Goal: Task Accomplishment & Management: Use online tool/utility

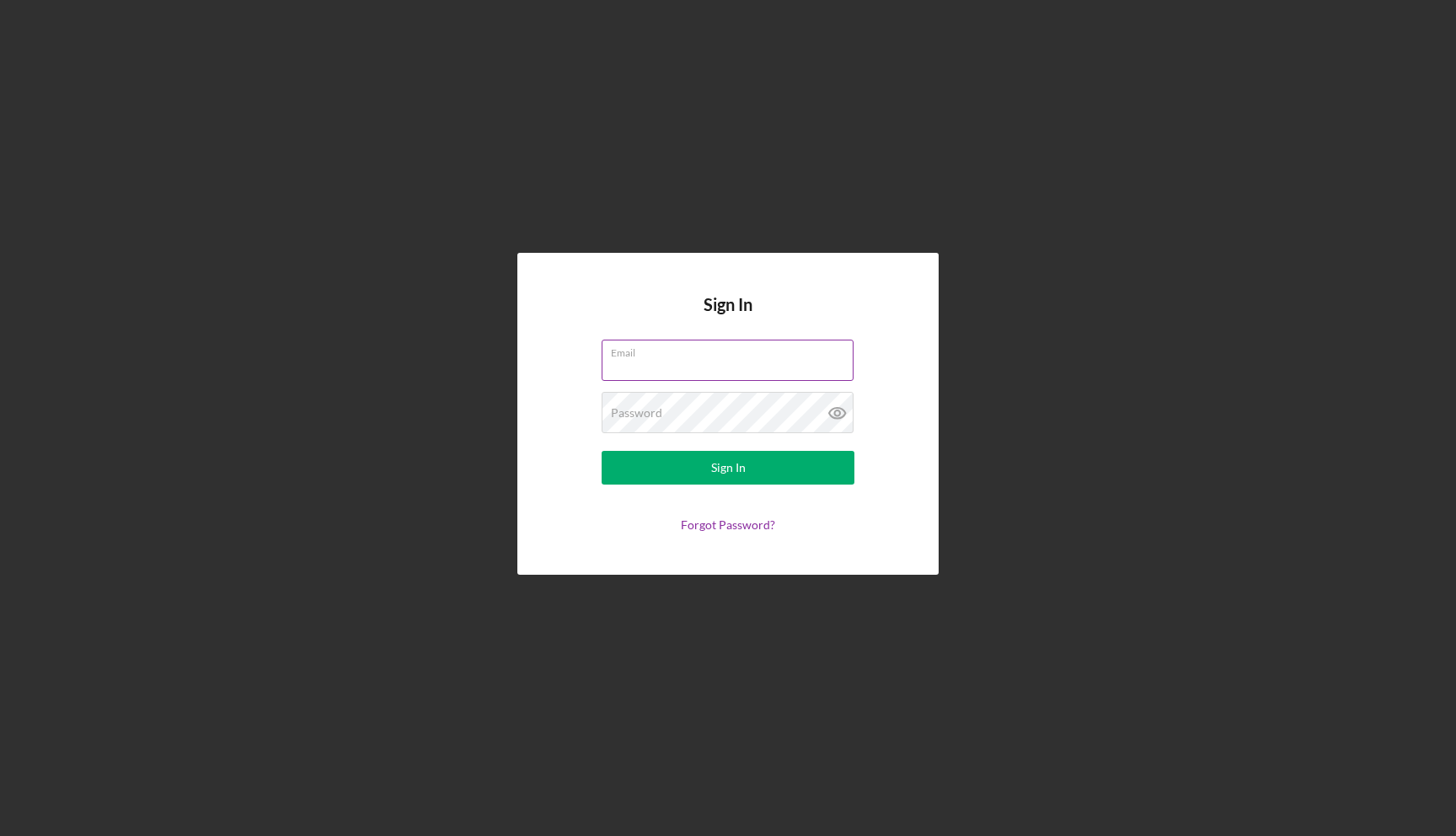
click at [711, 377] on input "Email" at bounding box center [728, 360] width 252 height 40
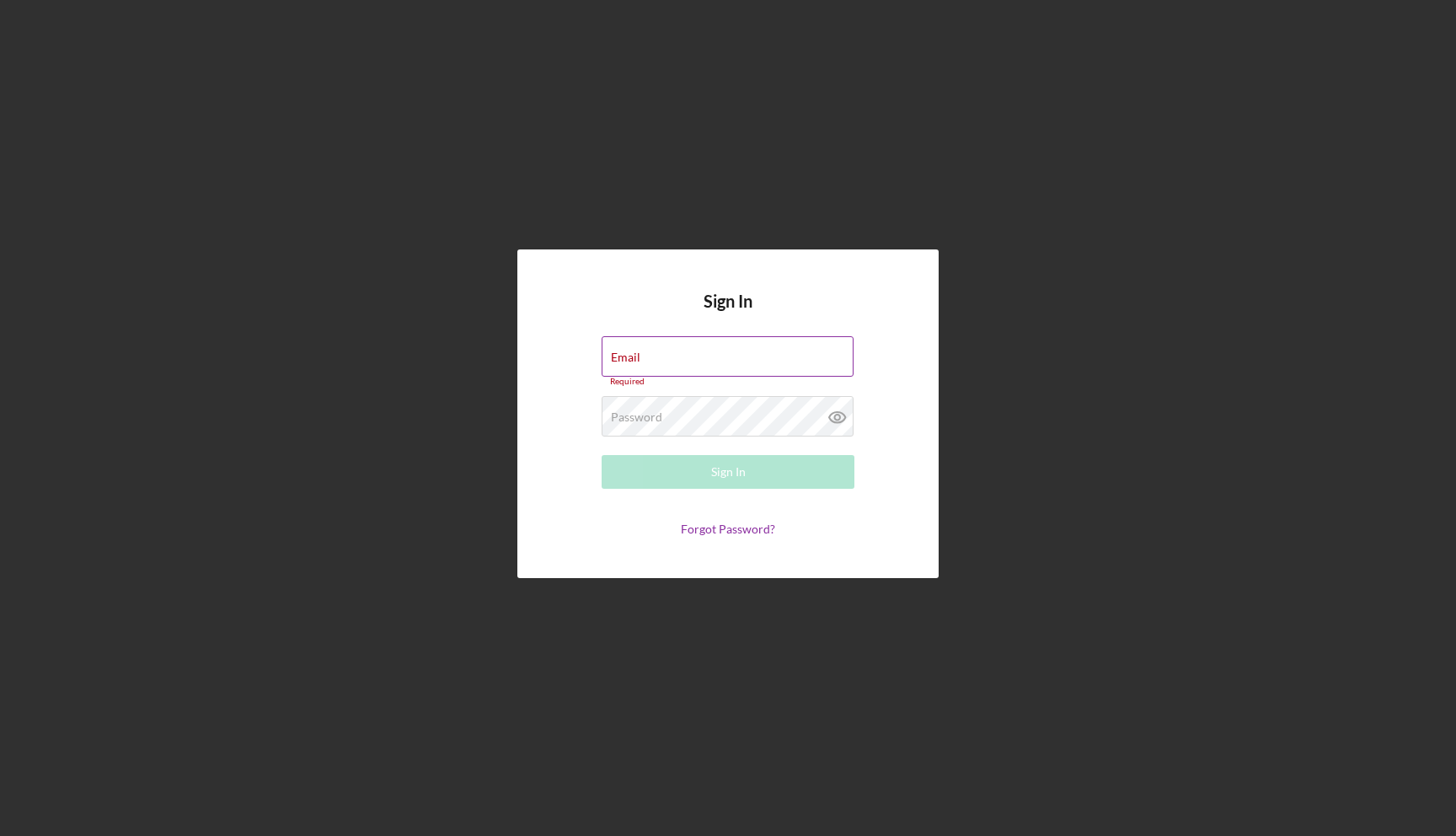
type input "[EMAIL_ADDRESS][DOMAIN_NAME]"
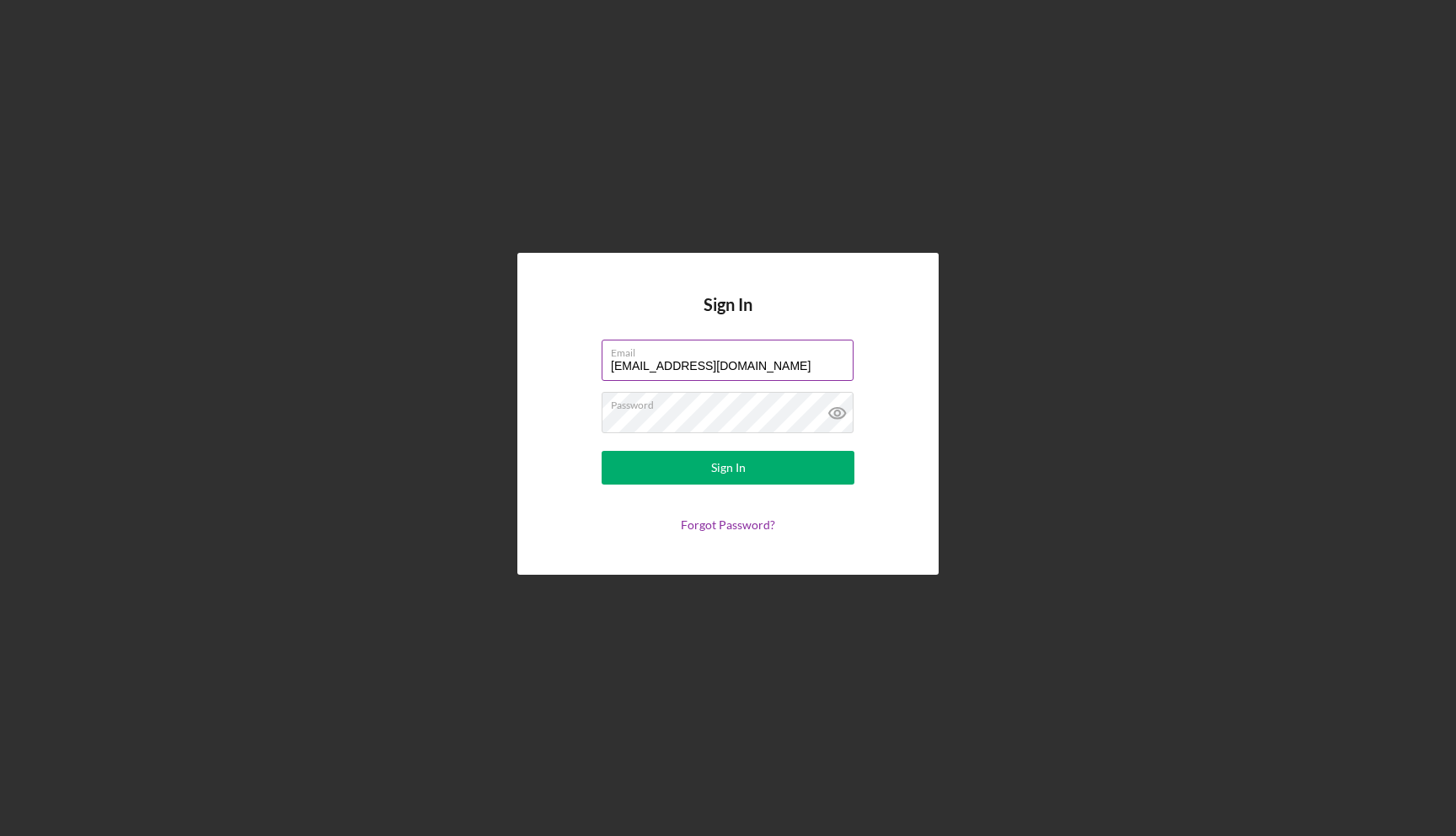
click at [601, 451] on button "Sign In" at bounding box center [728, 467] width 253 height 33
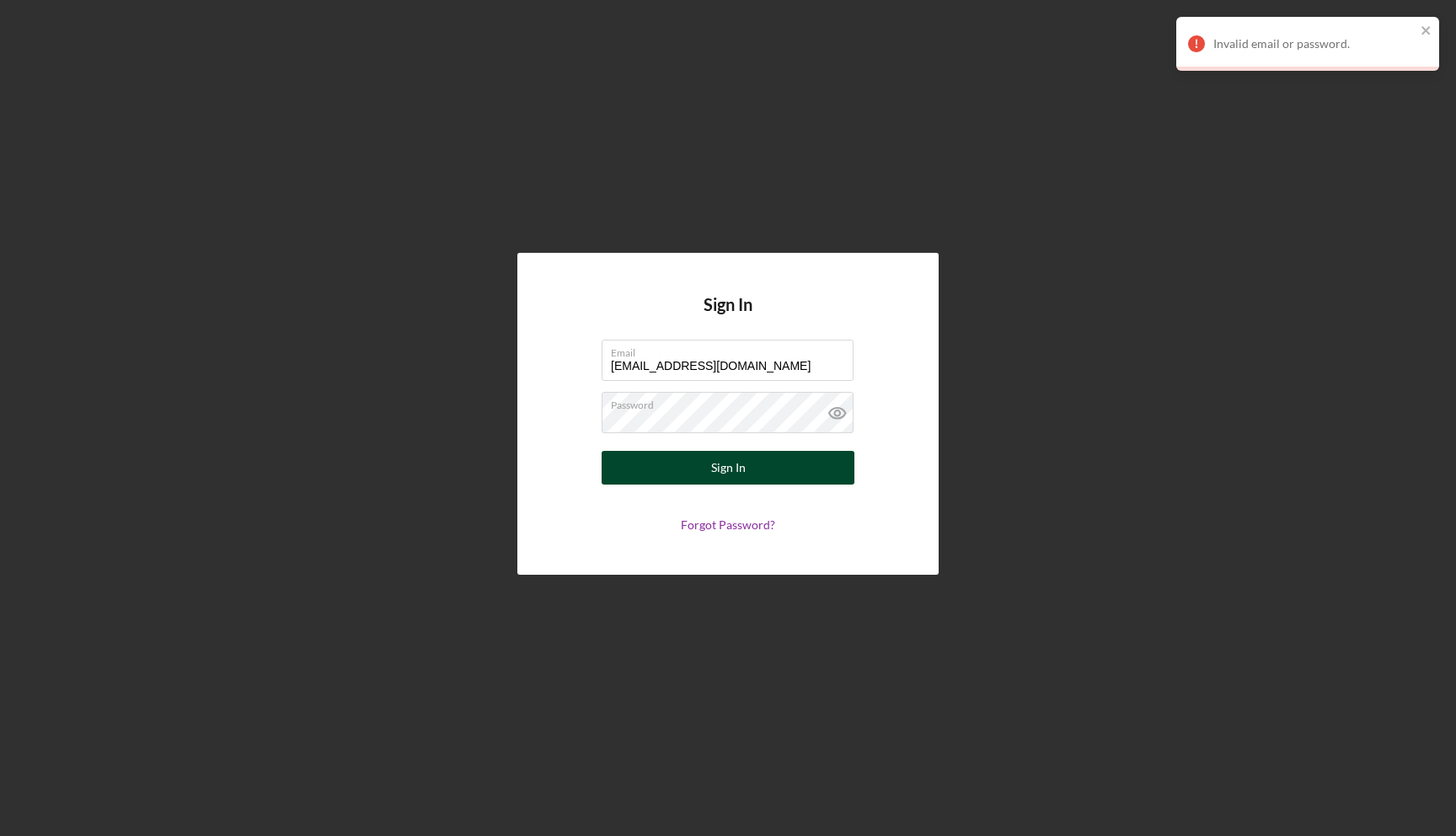
click at [601, 469] on button "Sign In" at bounding box center [728, 467] width 253 height 33
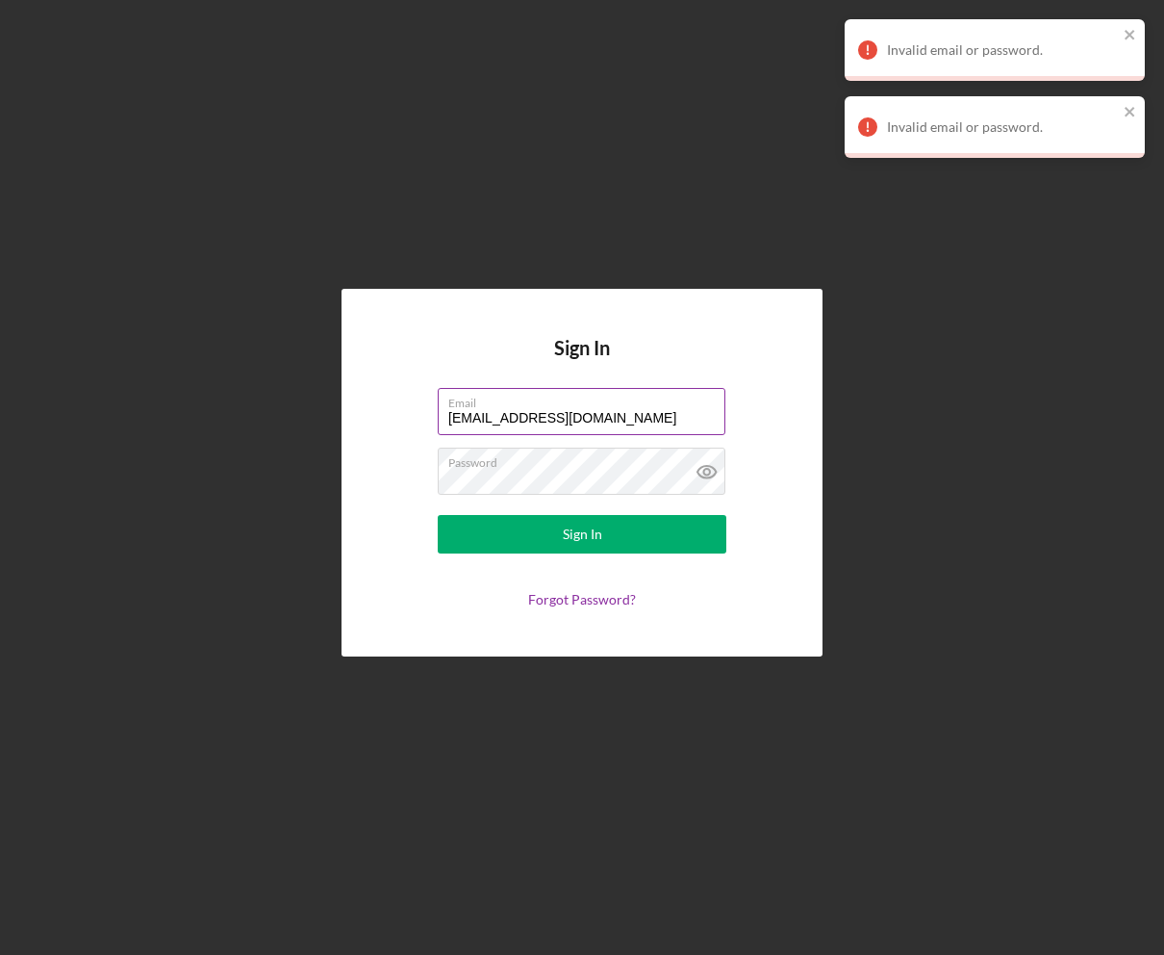
click at [628, 405] on label "Email" at bounding box center [586, 399] width 277 height 21
click at [628, 405] on input "phil.rowan@lenderfit.io" at bounding box center [582, 411] width 288 height 46
click at [697, 467] on icon at bounding box center [707, 471] width 48 height 48
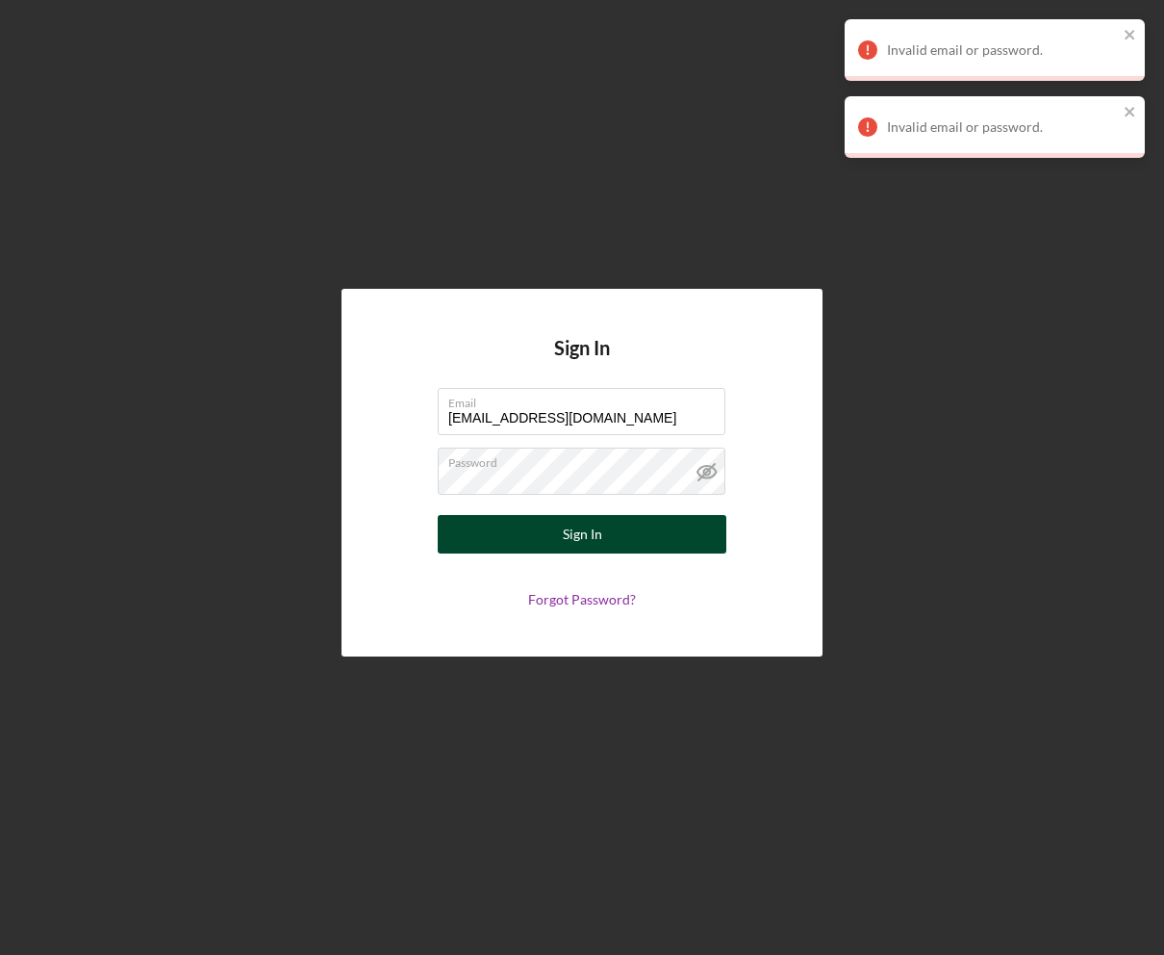
click at [650, 549] on button "Sign In" at bounding box center [582, 534] width 289 height 38
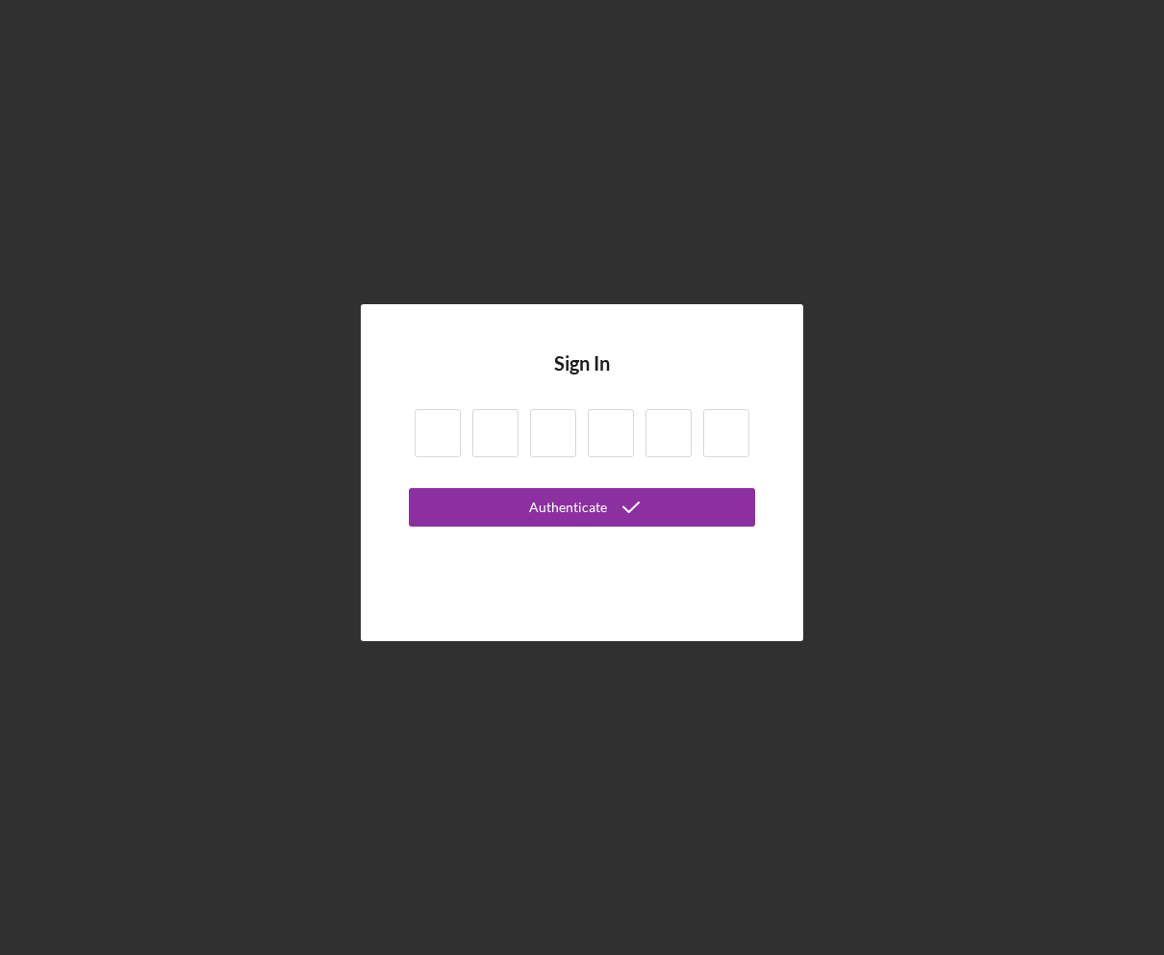
click at [448, 425] on input at bounding box center [438, 433] width 46 height 48
type input "7"
type input "5"
type input "1"
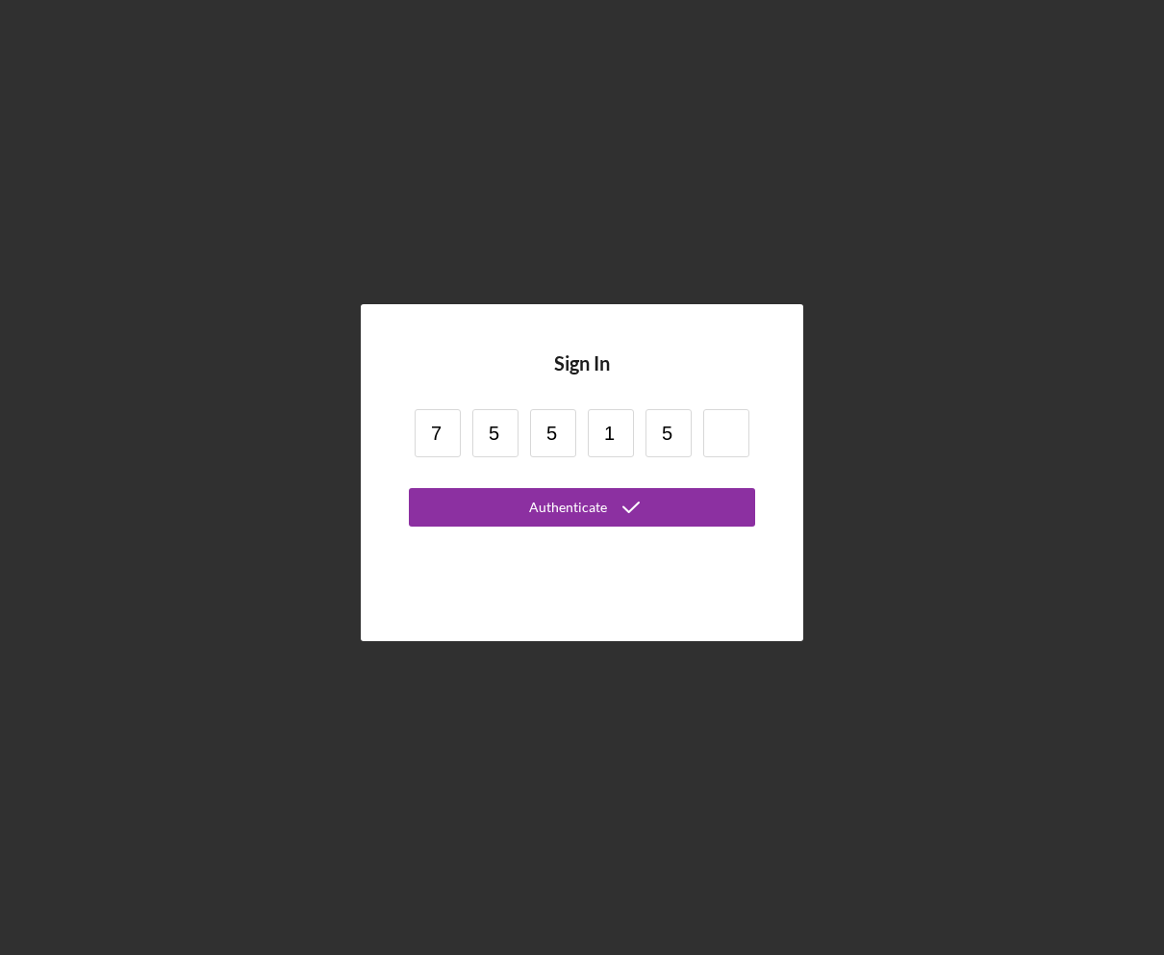
type input "5"
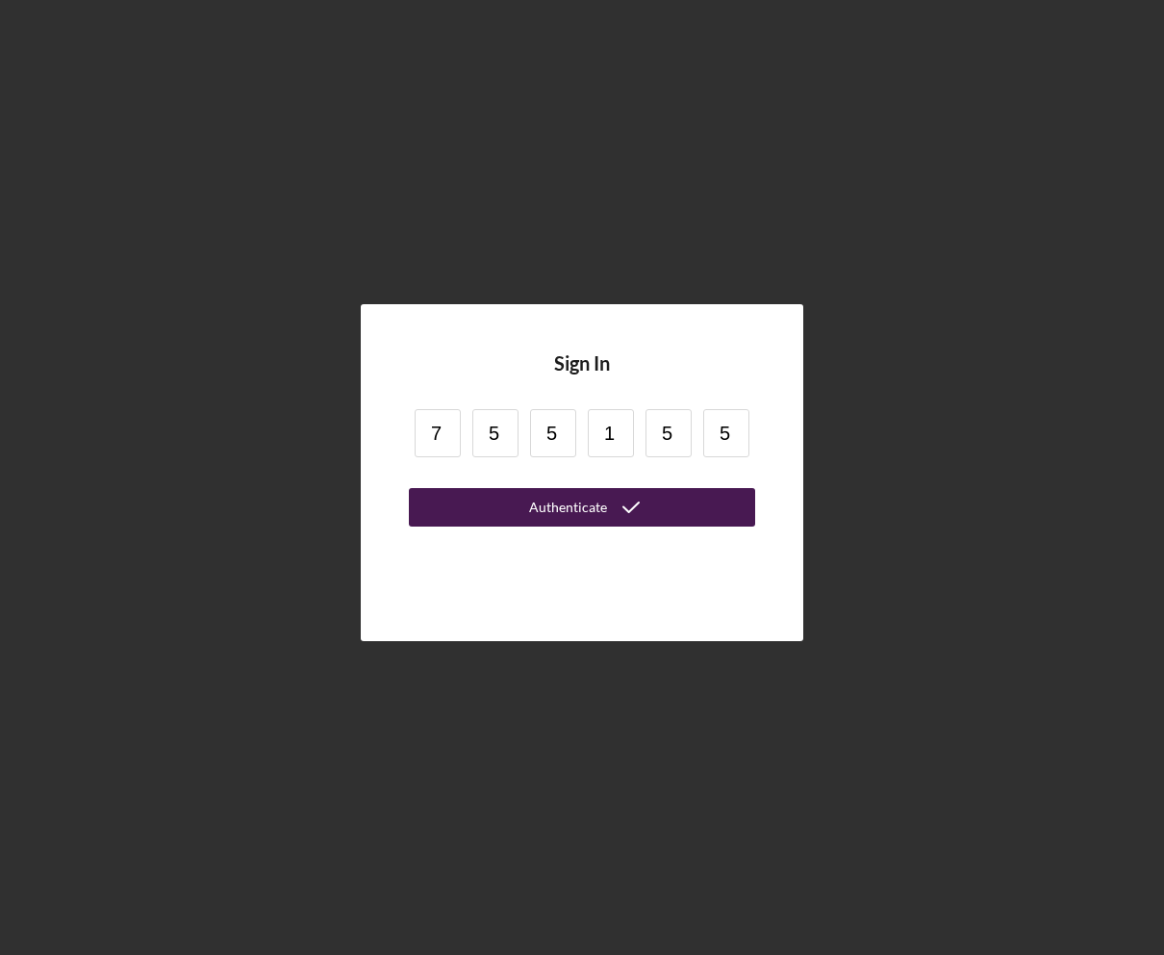
type input "5"
click at [490, 504] on button "Authenticate" at bounding box center [582, 507] width 346 height 38
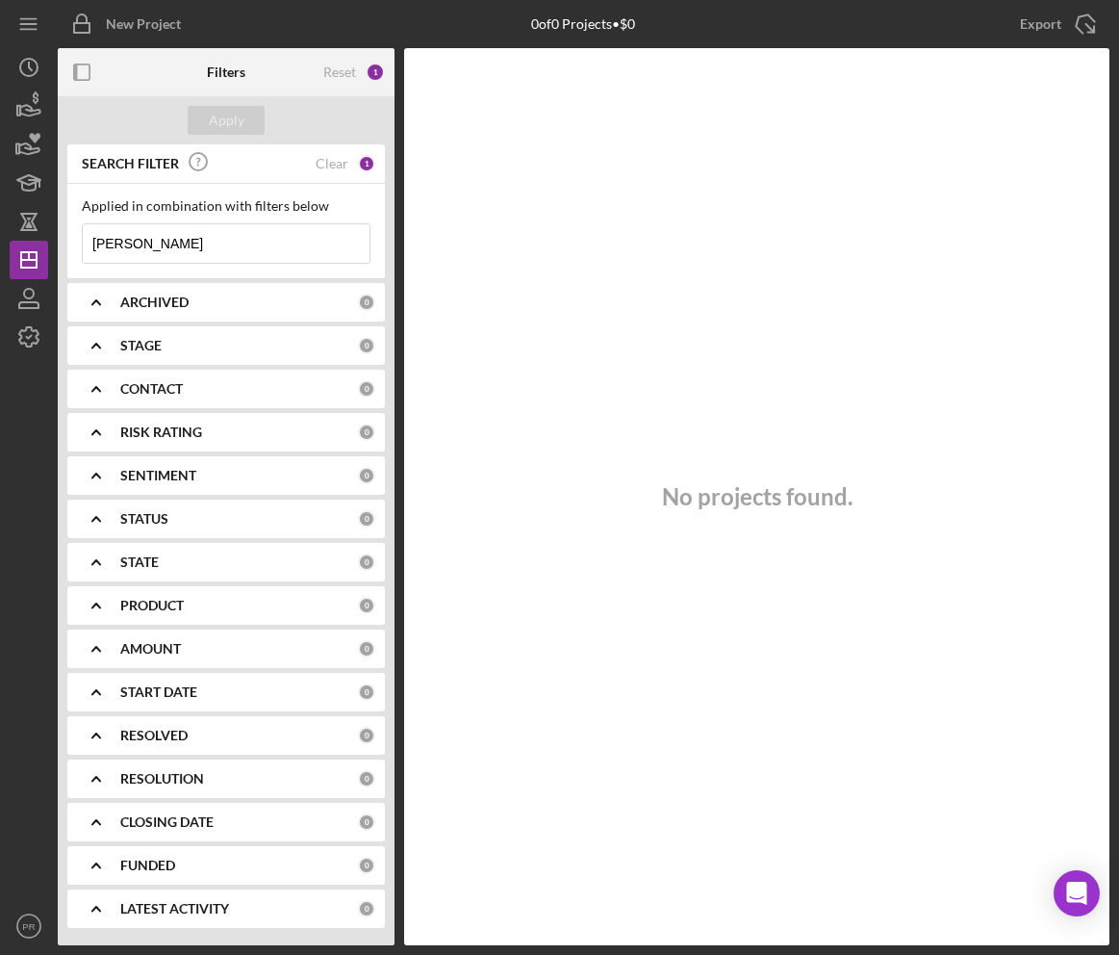
click at [886, 227] on div "No projects found." at bounding box center [756, 496] width 705 height 897
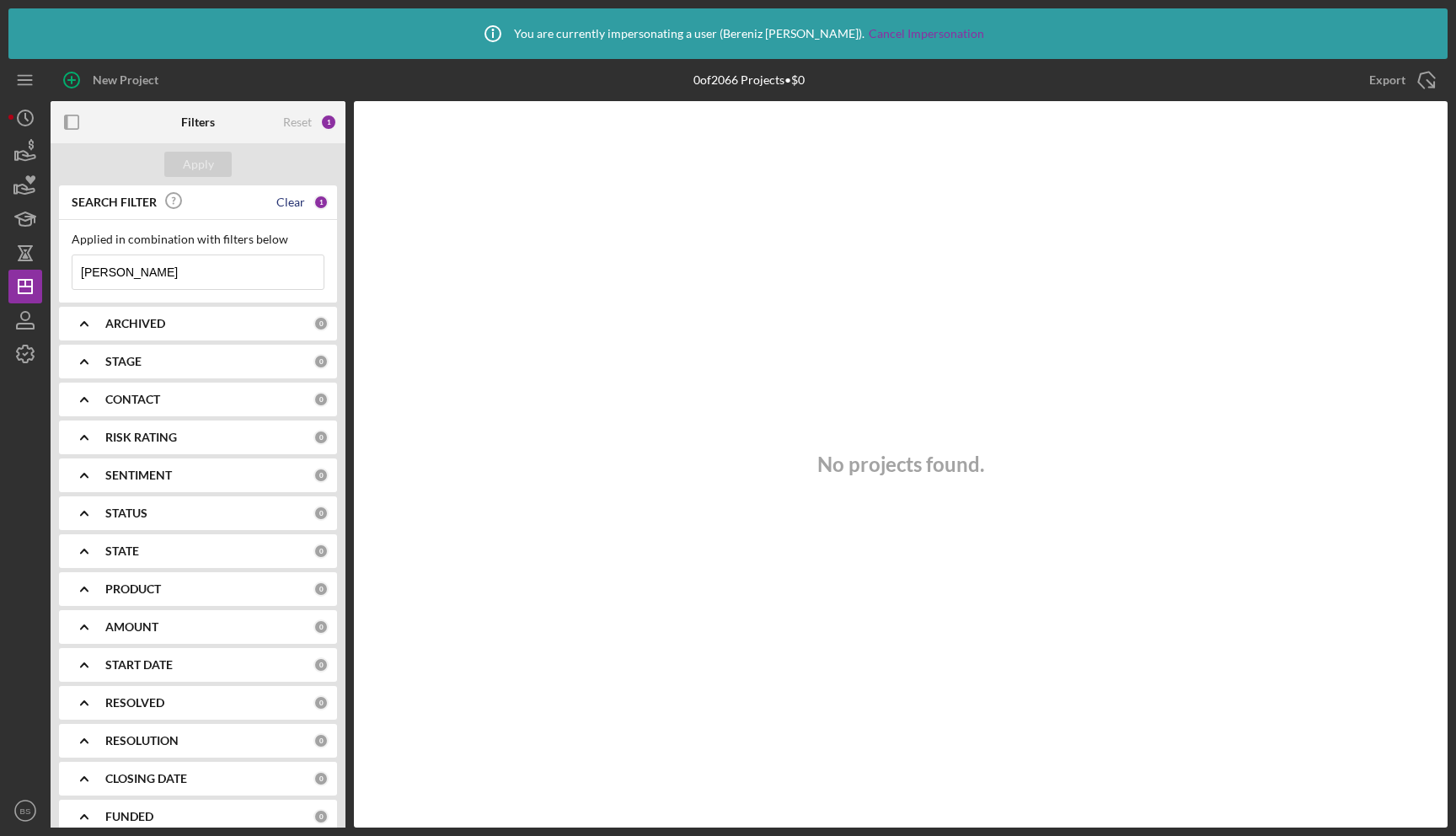
click at [294, 198] on div "Clear" at bounding box center [291, 201] width 29 height 13
click at [196, 176] on div "Apply" at bounding box center [199, 164] width 32 height 25
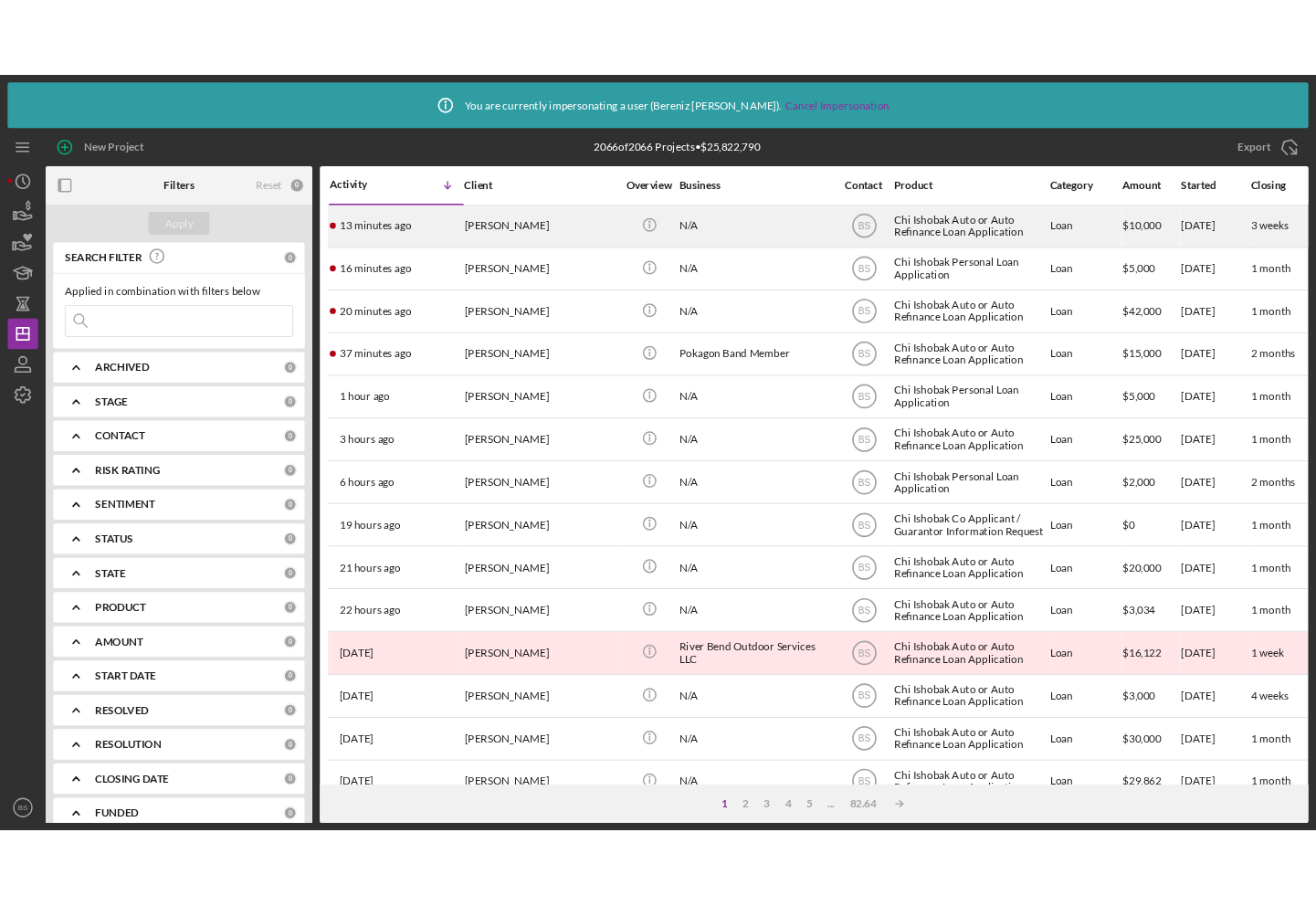
scroll to position [0, 998]
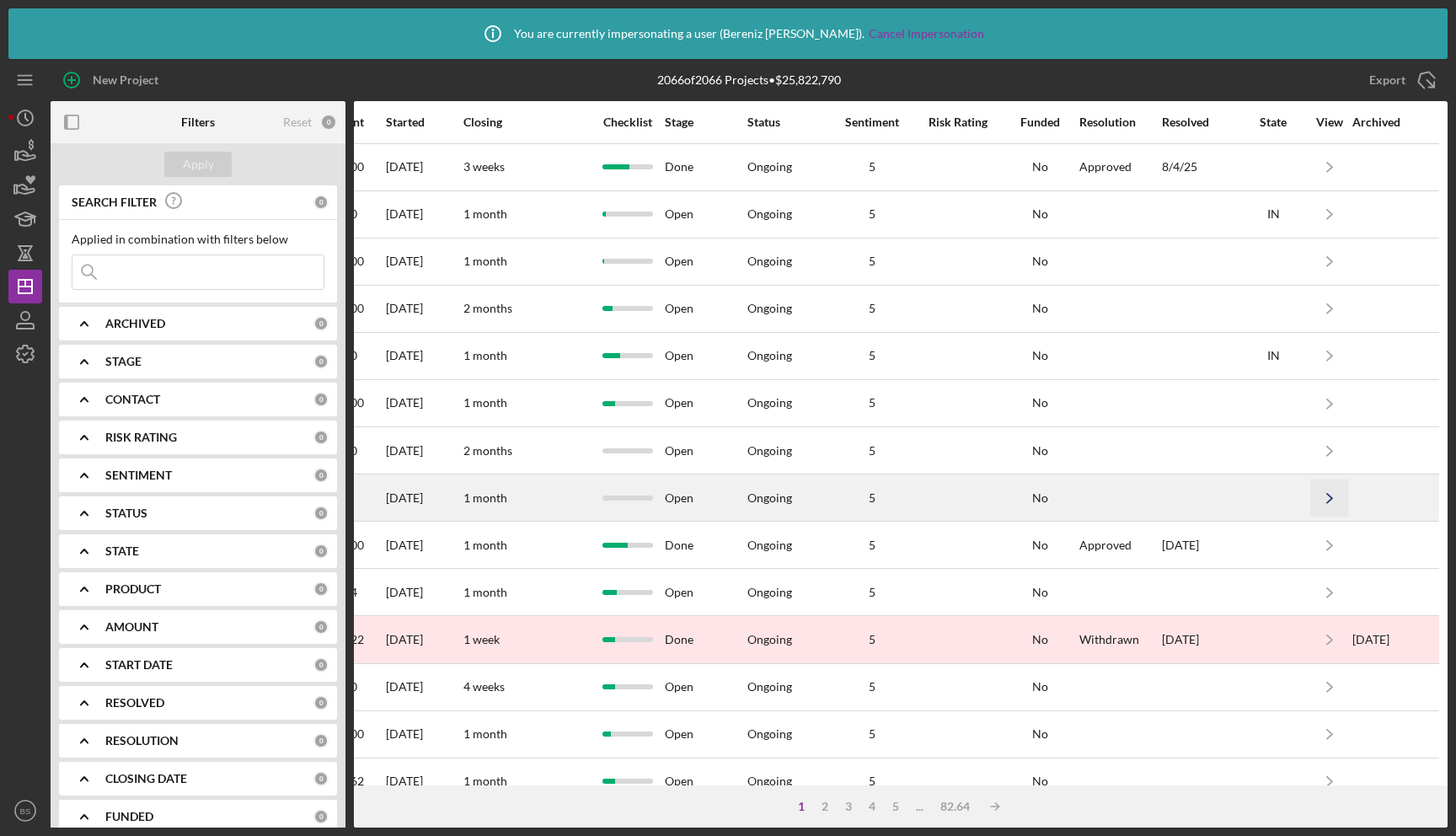
click at [1330, 491] on icon "Icon/Navigate" at bounding box center [1329, 497] width 38 height 38
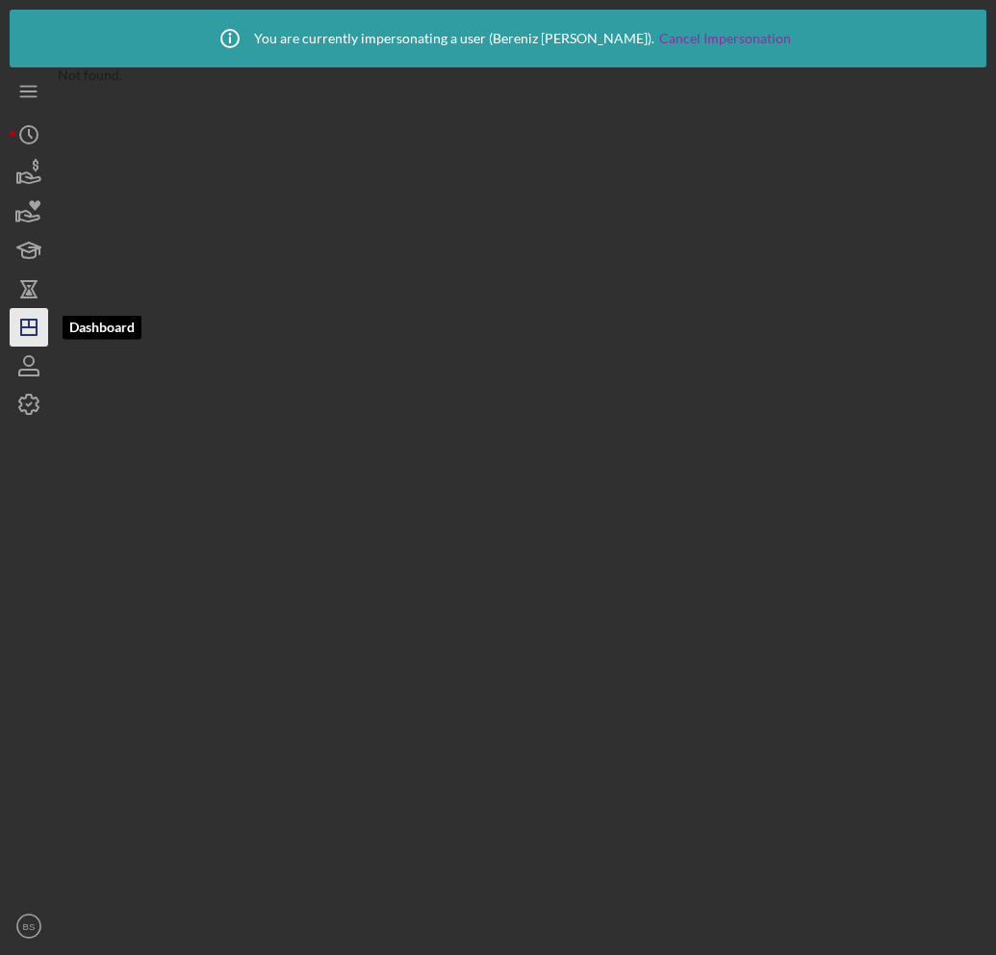
click at [36, 337] on icon "Icon/Dashboard" at bounding box center [29, 327] width 48 height 48
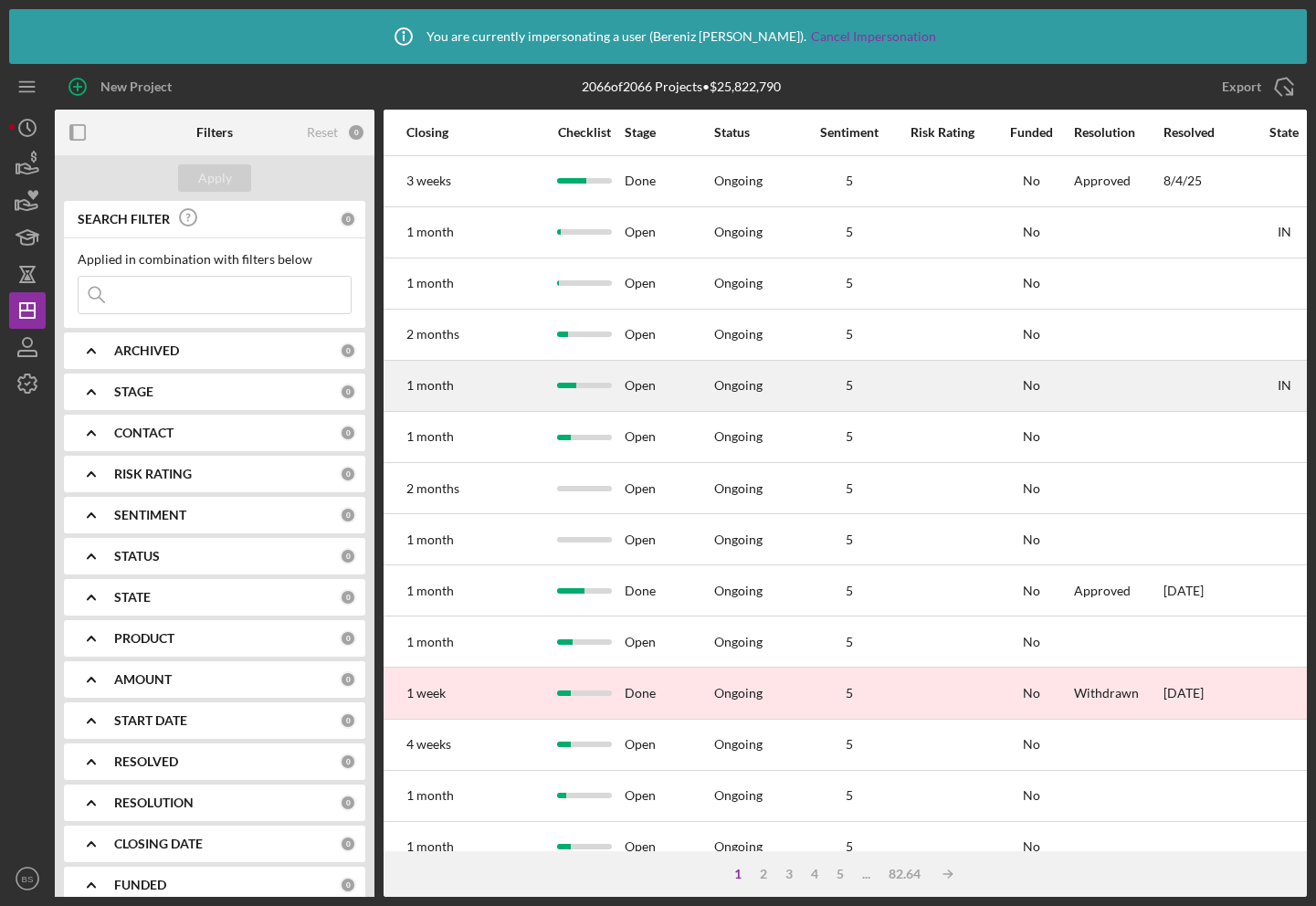
scroll to position [0, 1260]
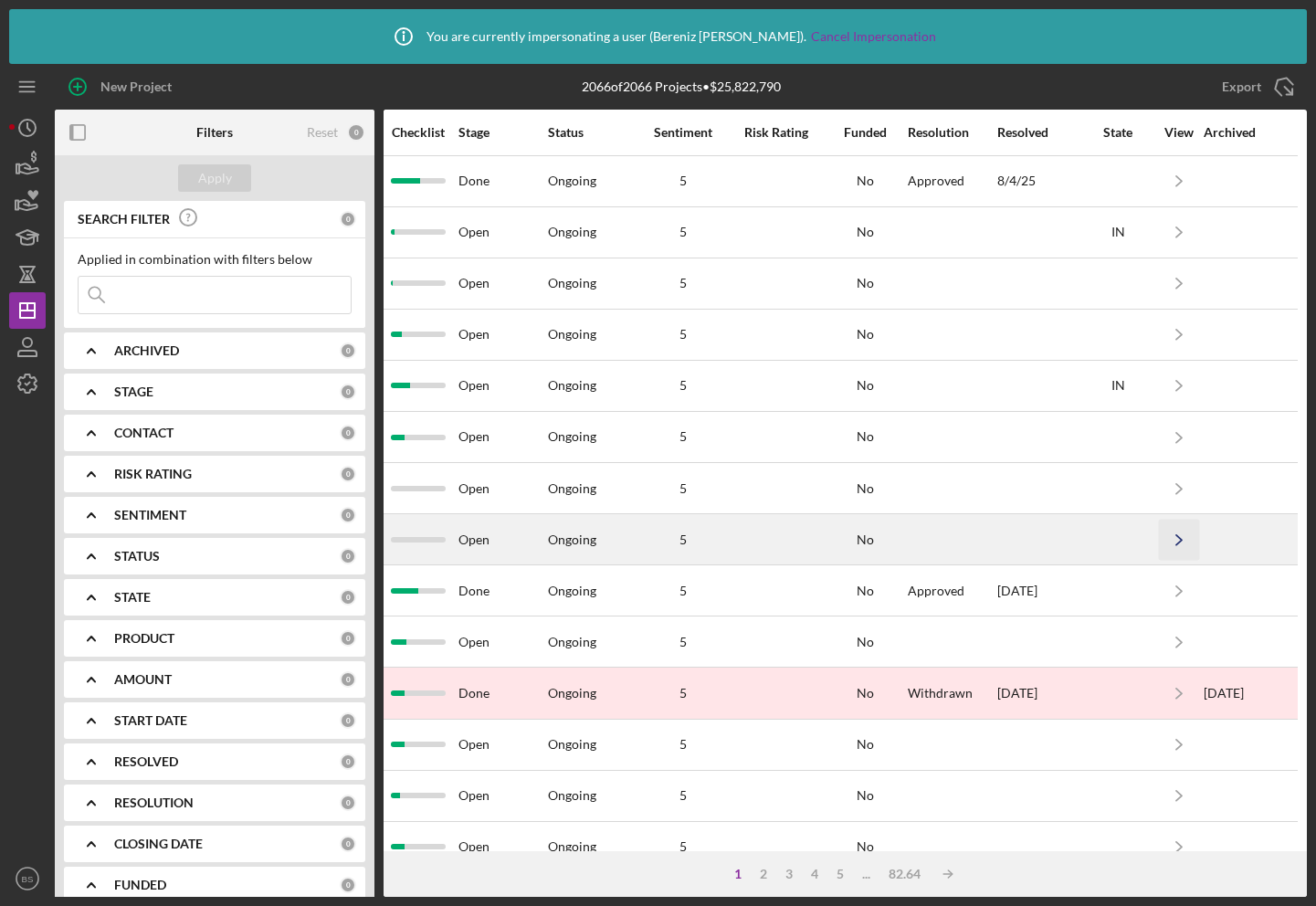
click at [1171, 540] on icon "Icon/Navigate" at bounding box center [1178, 539] width 41 height 41
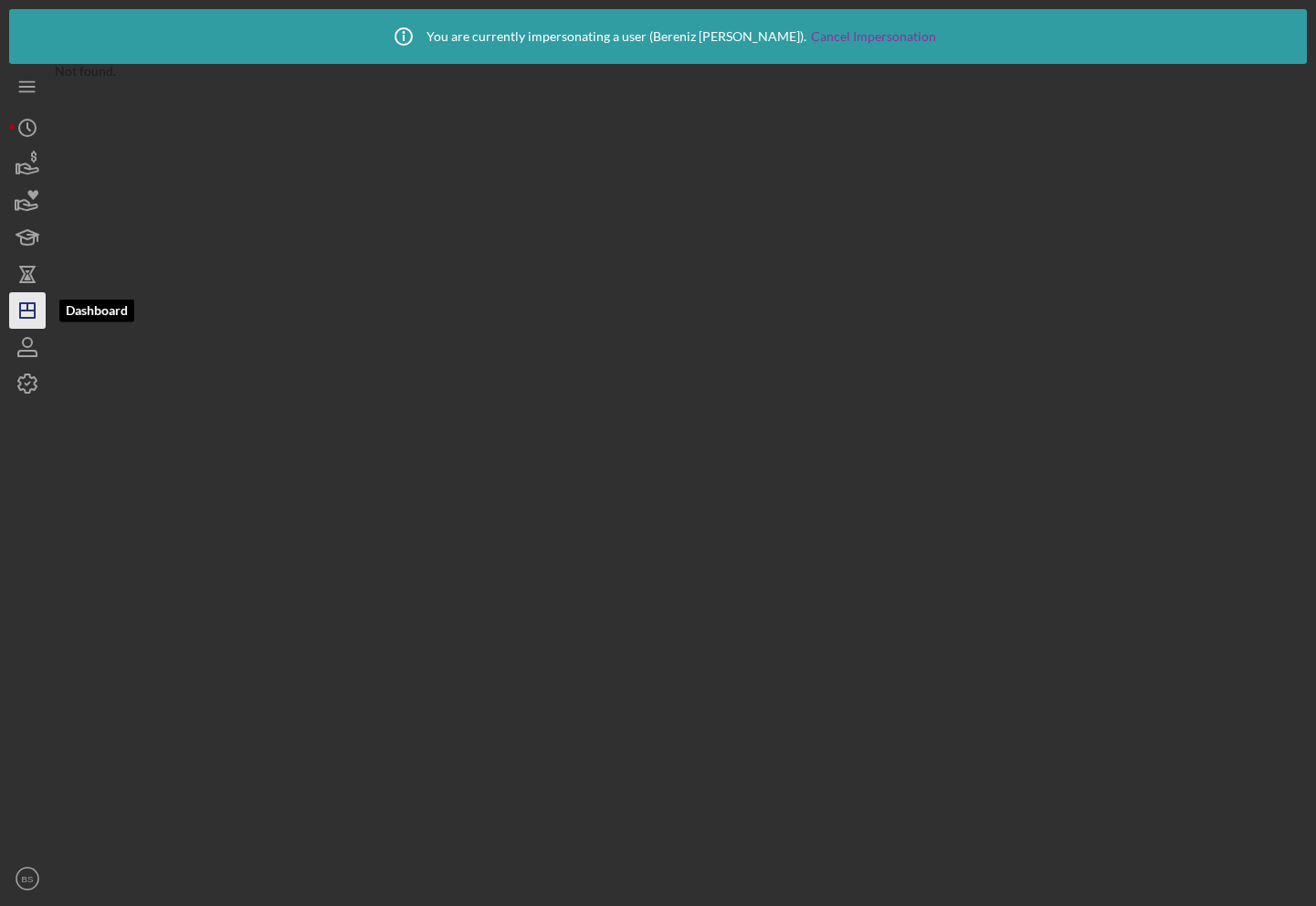
click at [28, 310] on line "button" at bounding box center [28, 306] width 0 height 8
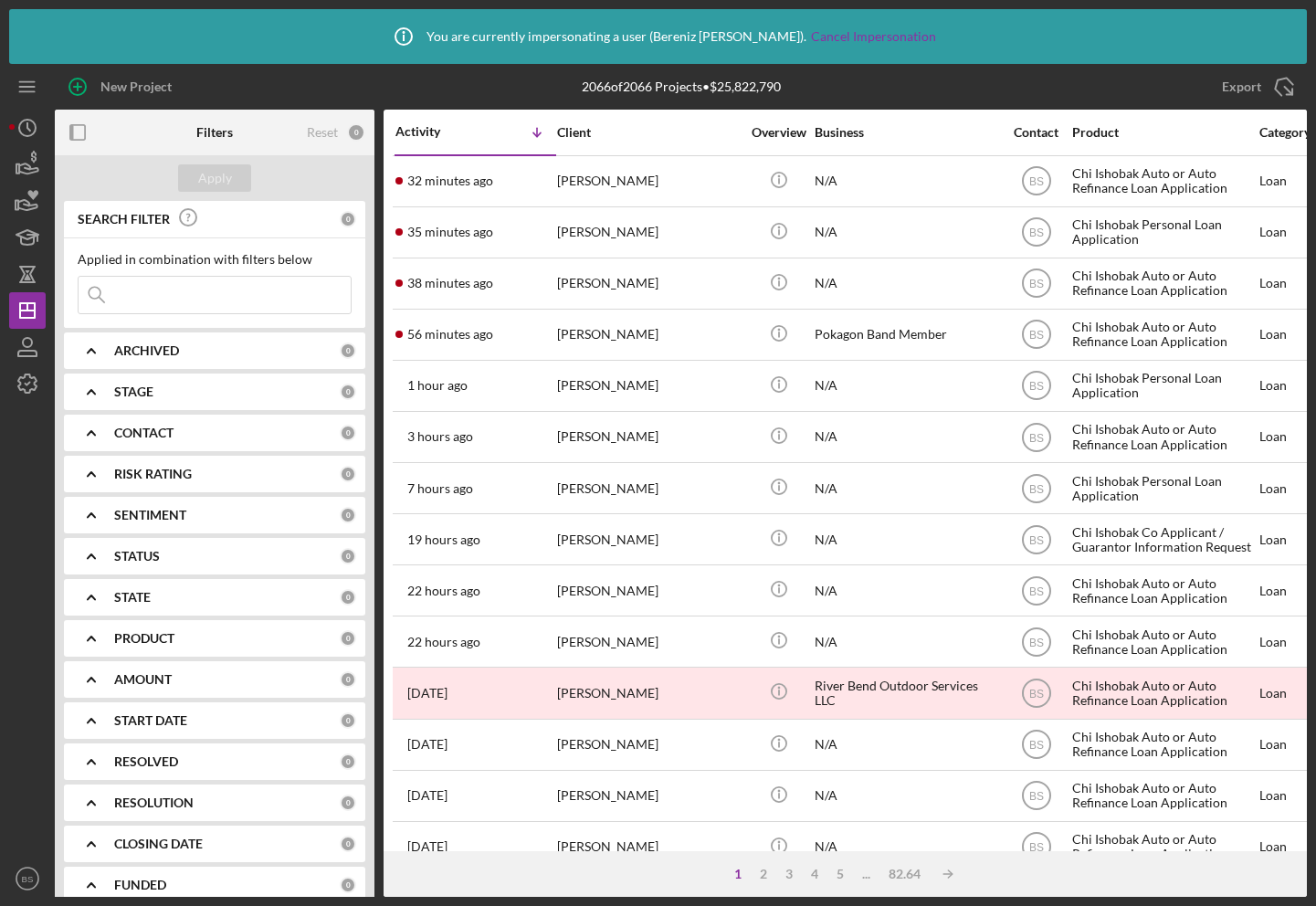
click at [164, 308] on input at bounding box center [214, 295] width 272 height 36
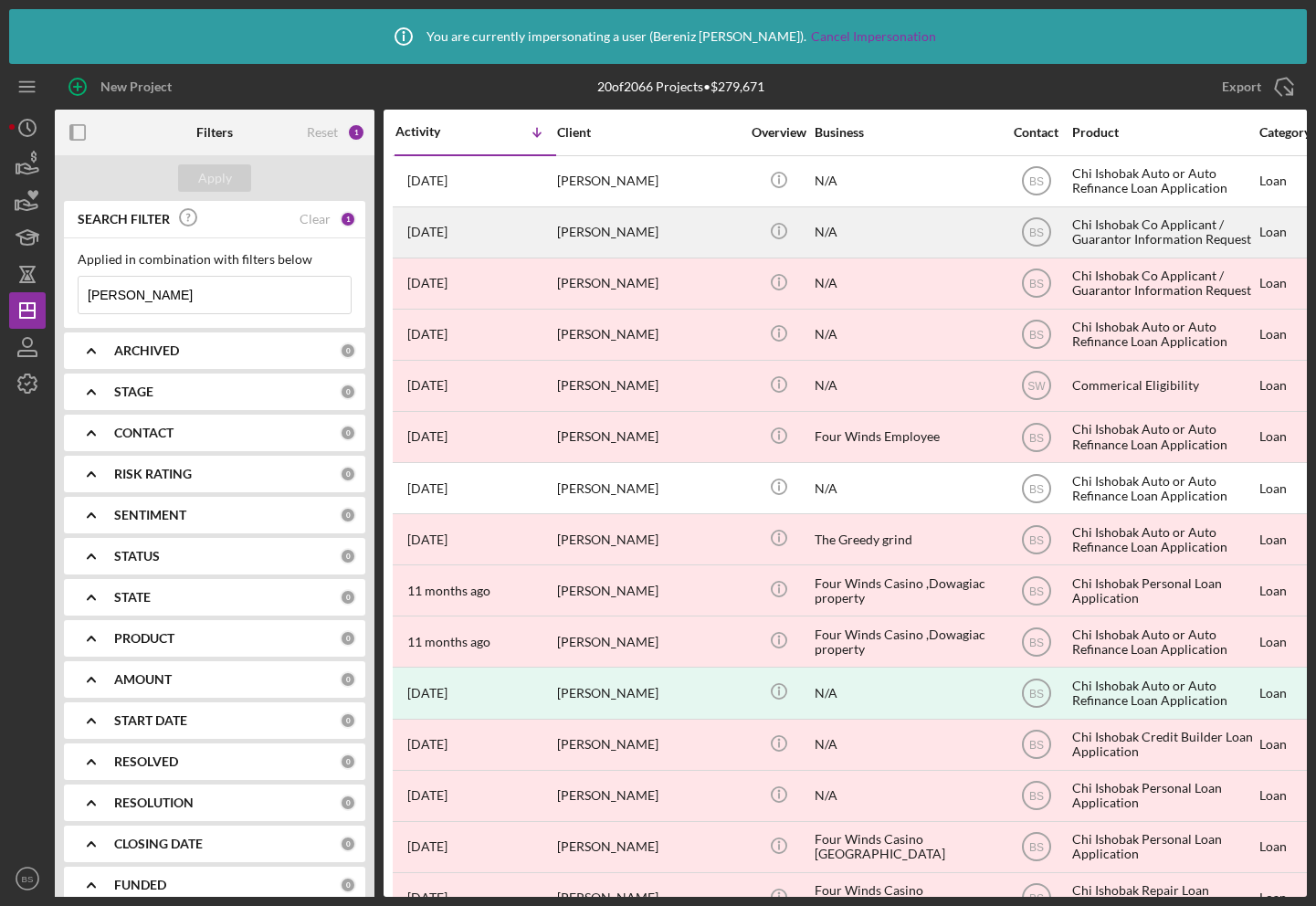
scroll to position [0, 1260]
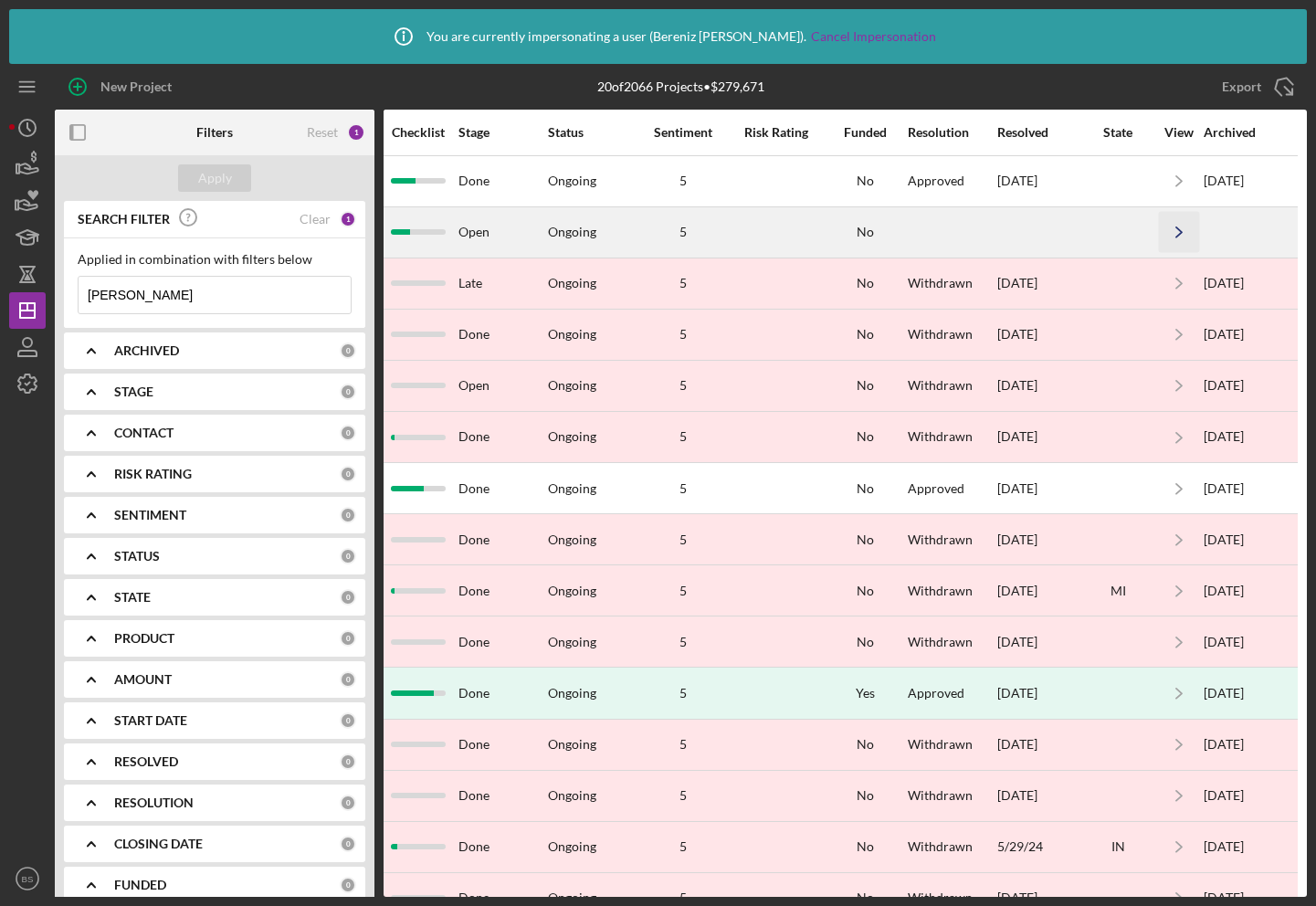
type input "clark"
click at [1173, 230] on icon "Icon/Navigate" at bounding box center [1178, 231] width 41 height 41
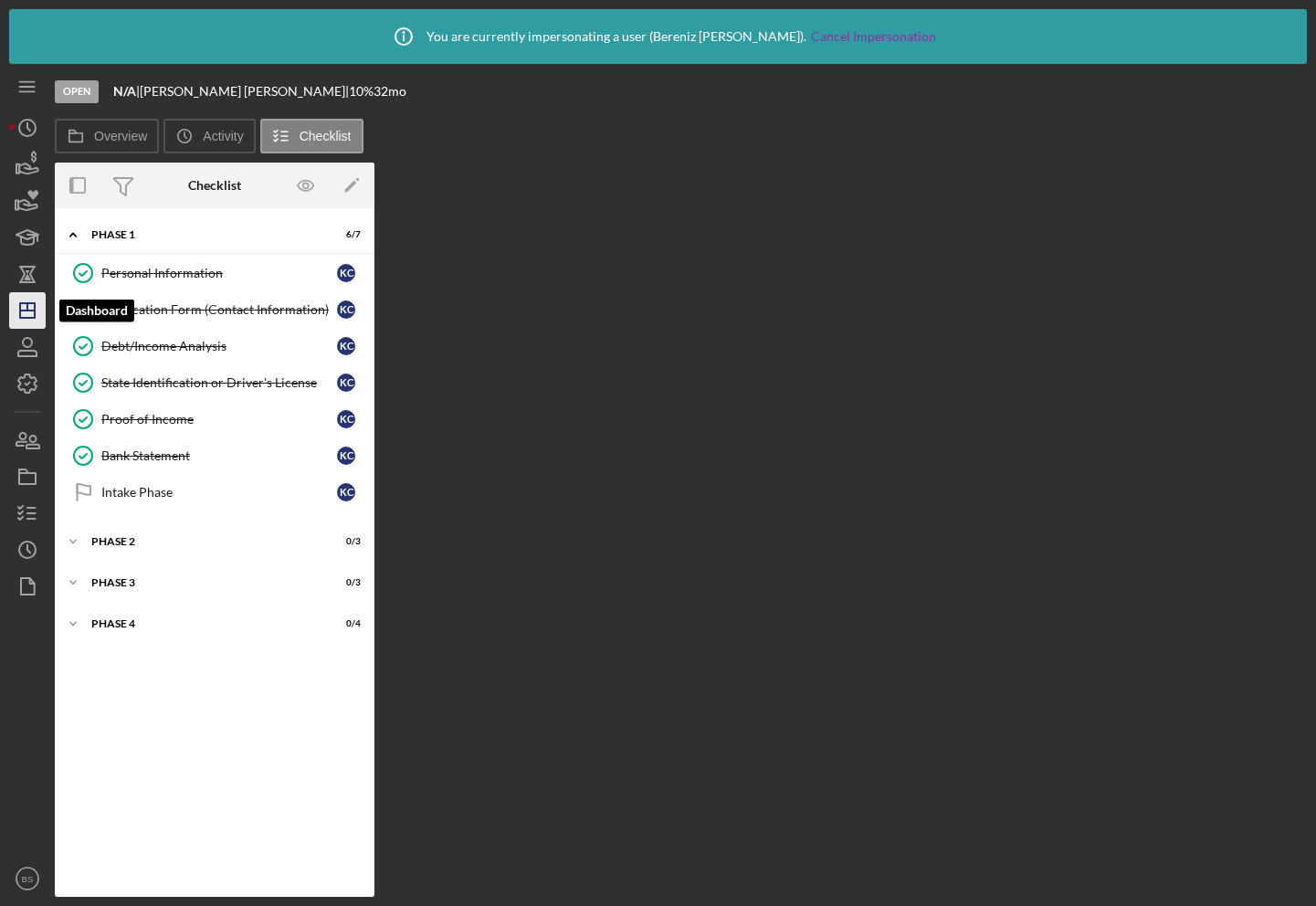
click at [37, 319] on icon "Icon/Dashboard" at bounding box center [28, 310] width 46 height 46
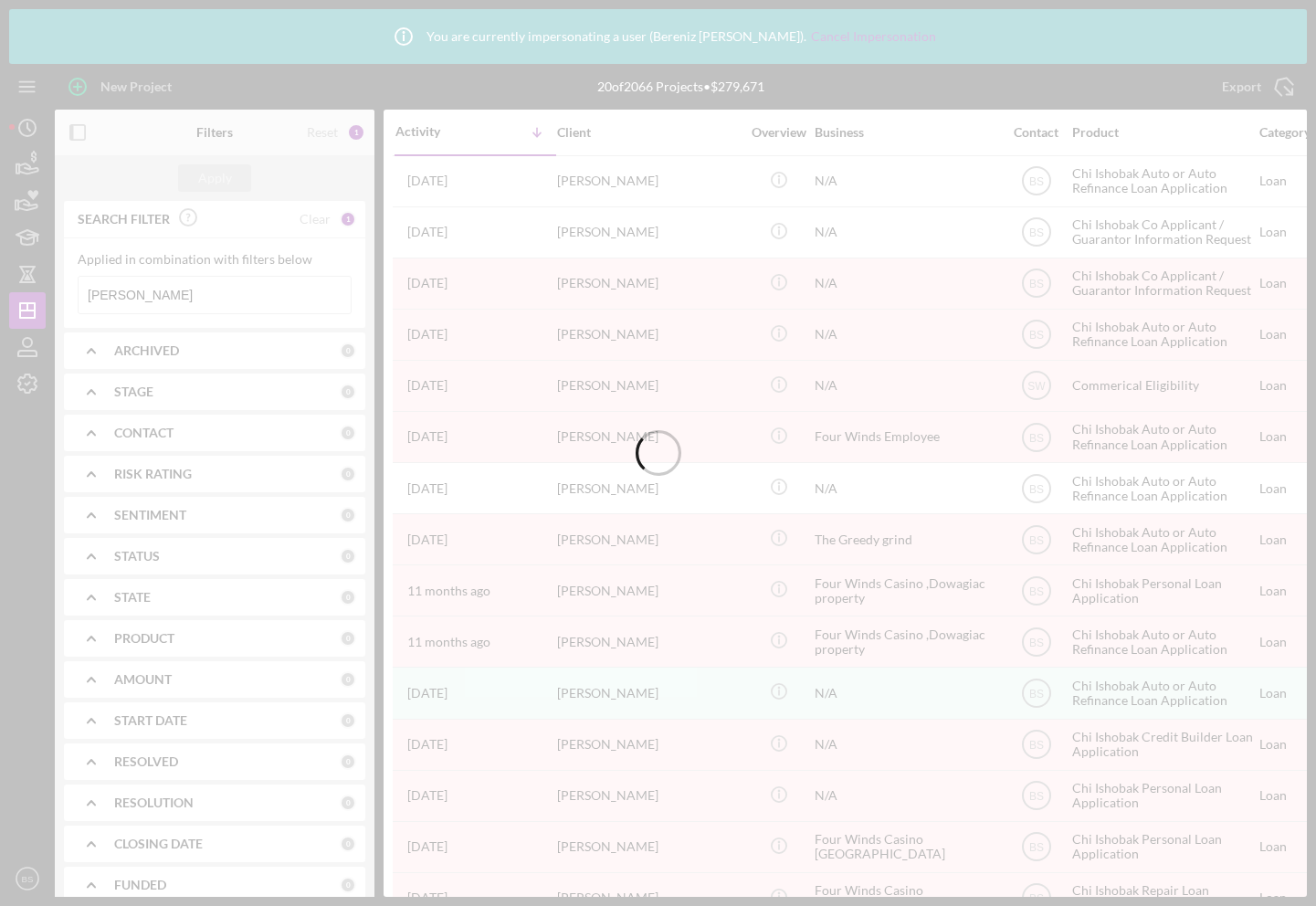
click at [184, 294] on div at bounding box center [658, 453] width 1316 height 906
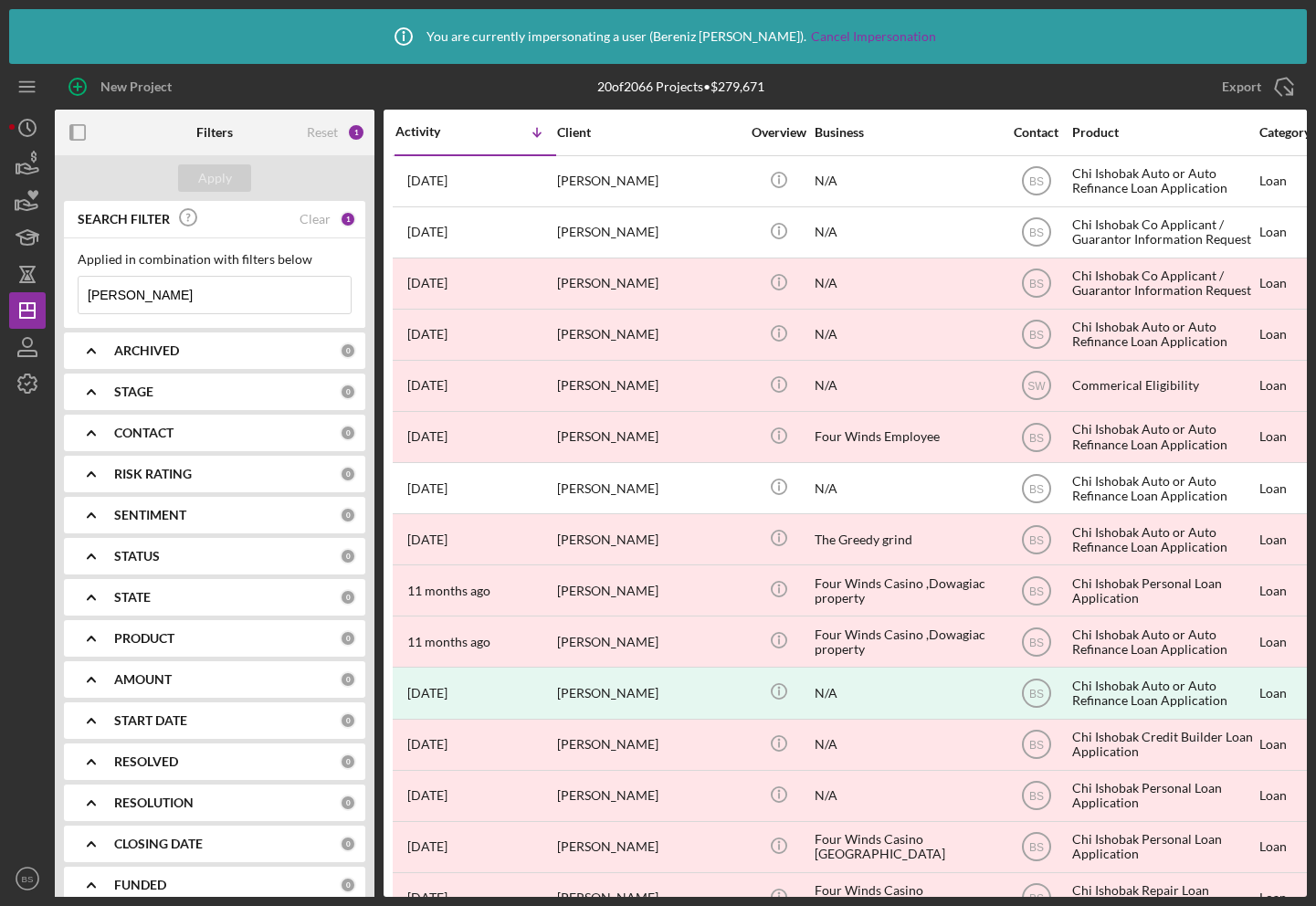
click at [184, 294] on input "clark" at bounding box center [214, 295] width 272 height 36
paste input "Morseau"
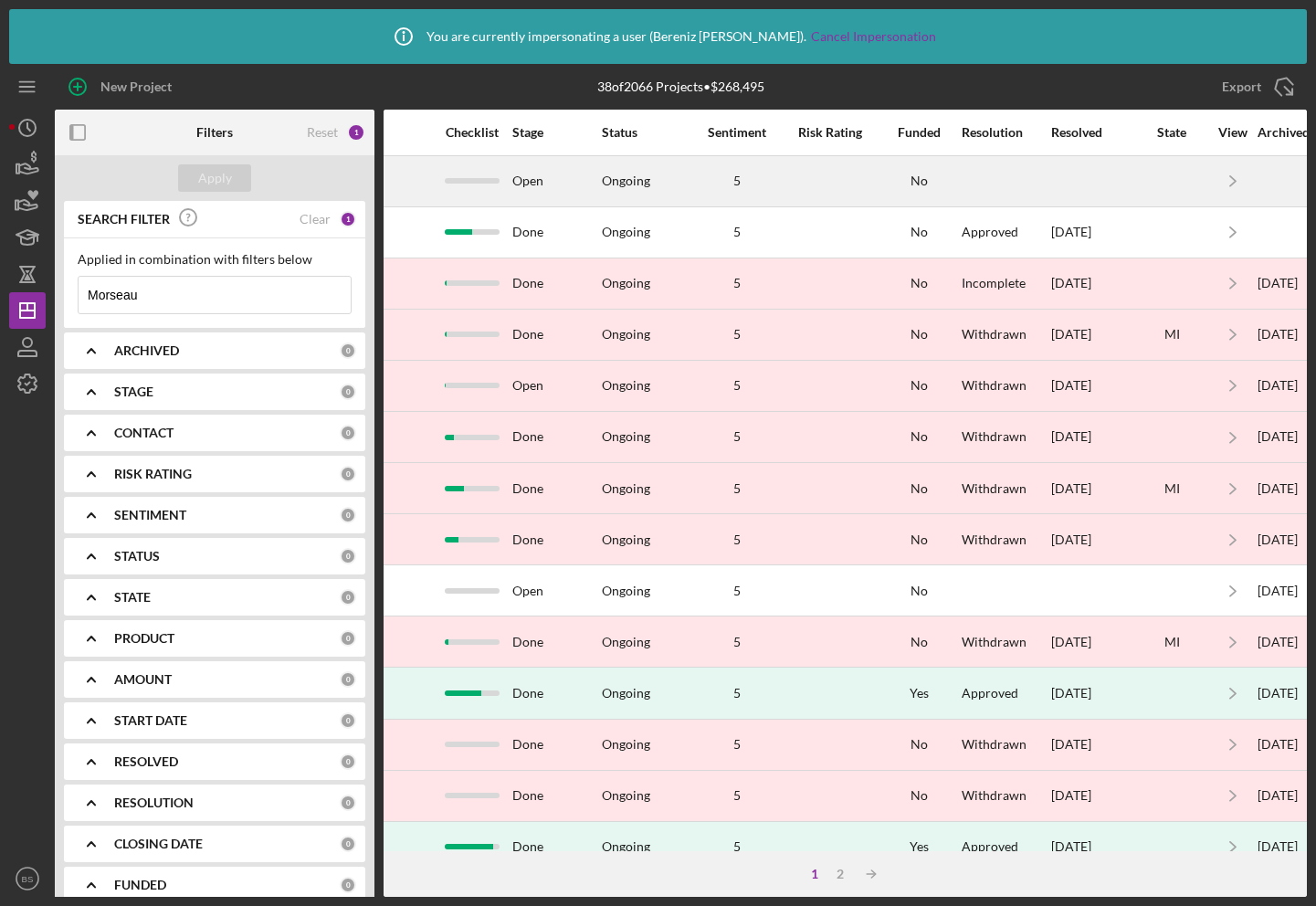
scroll to position [0, 1260]
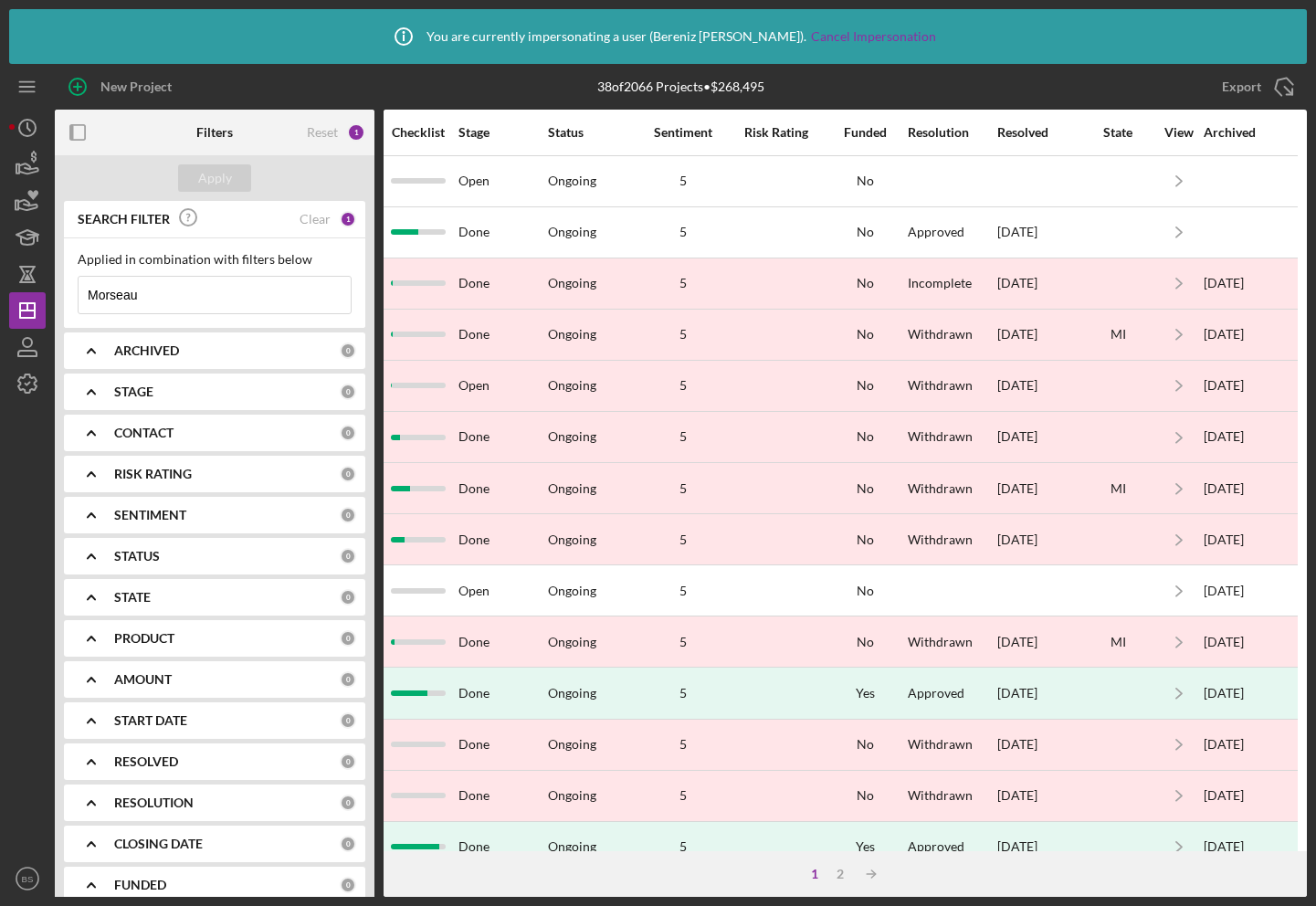
type input "Morseau"
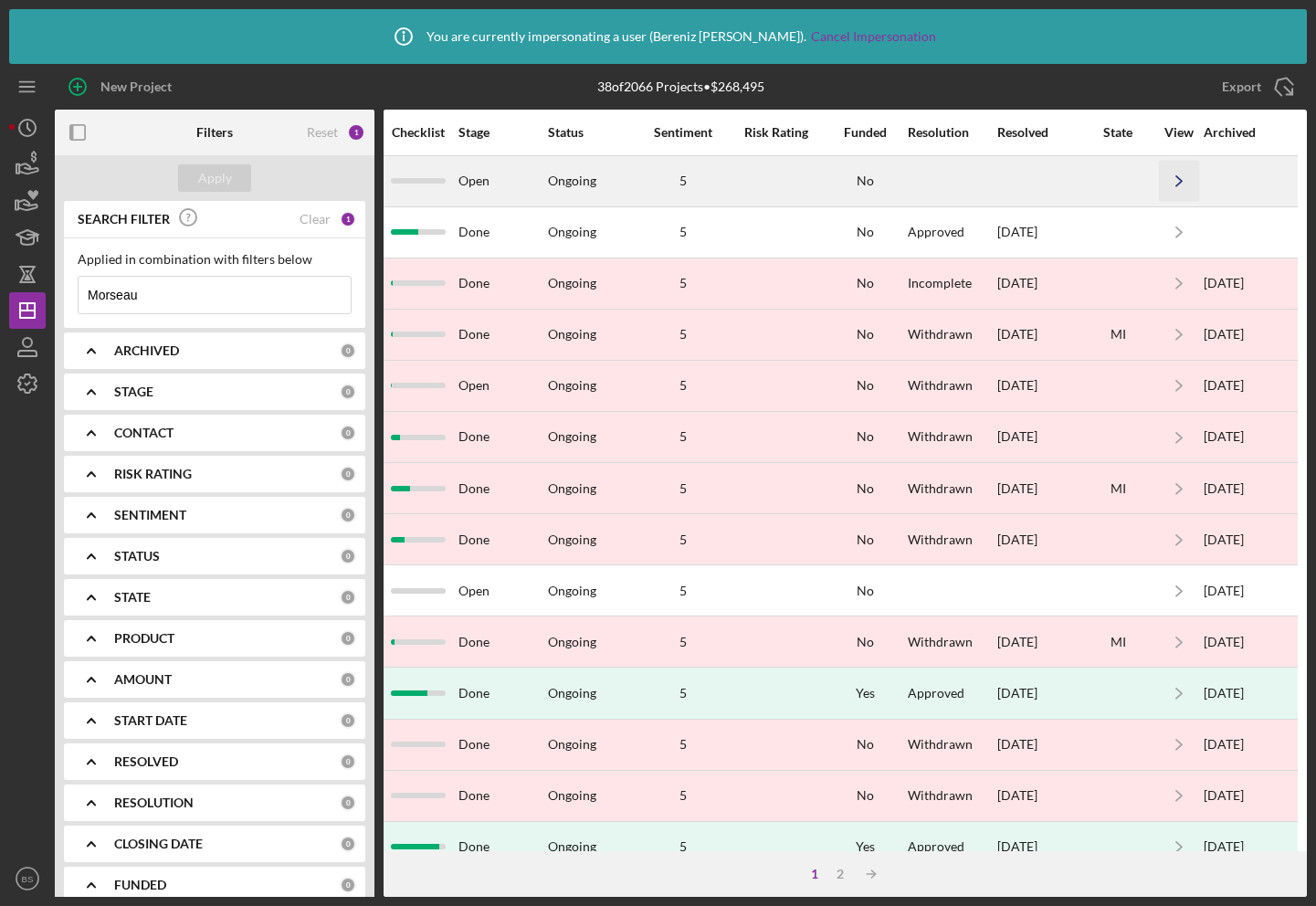
click at [1179, 177] on icon "Icon/Navigate" at bounding box center [1178, 180] width 41 height 41
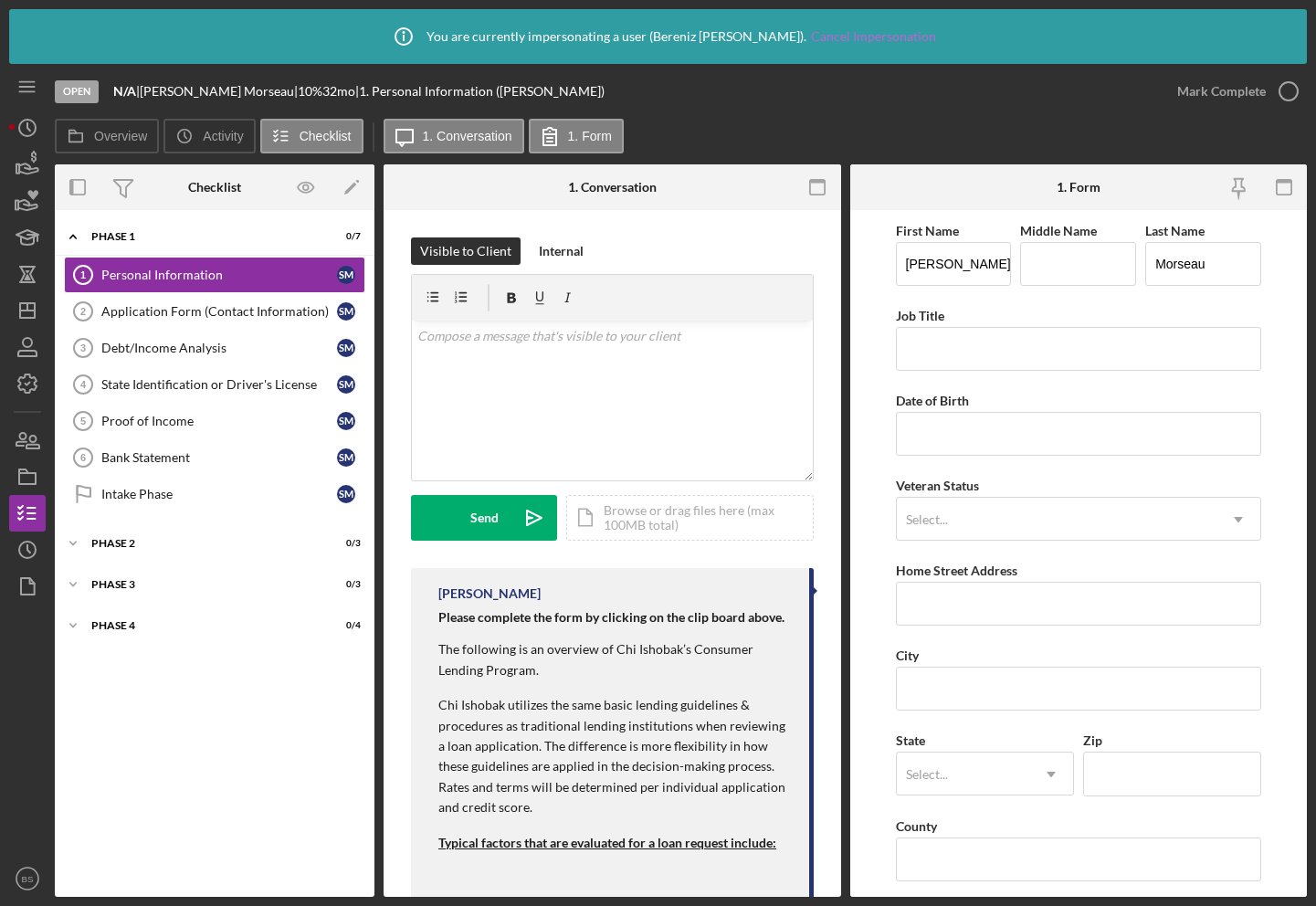
click at [859, 42] on link "Cancel Impersonation" at bounding box center [874, 36] width 125 height 14
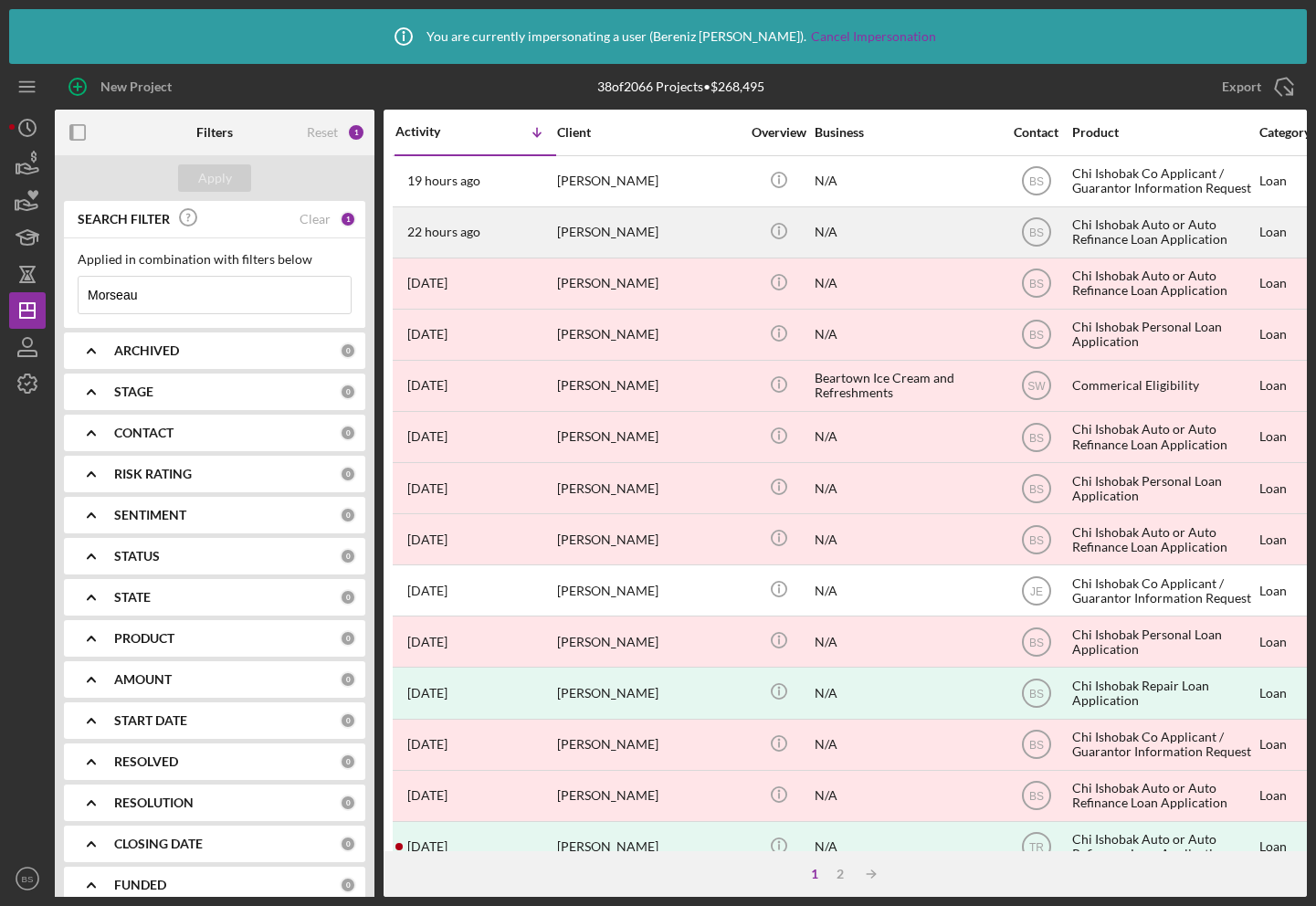
scroll to position [0, 1260]
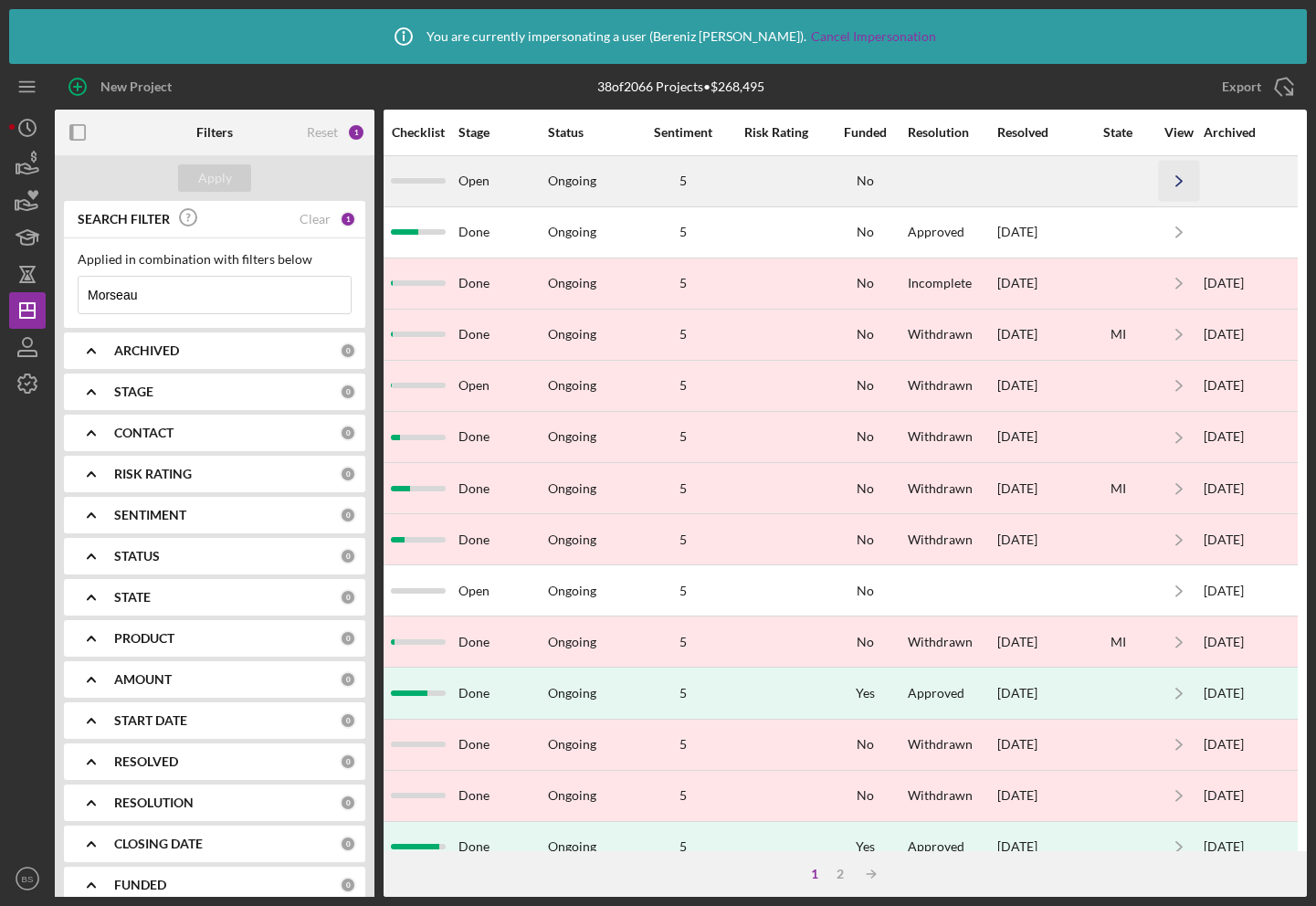
click at [1179, 186] on icon "Icon/Navigate" at bounding box center [1178, 180] width 41 height 41
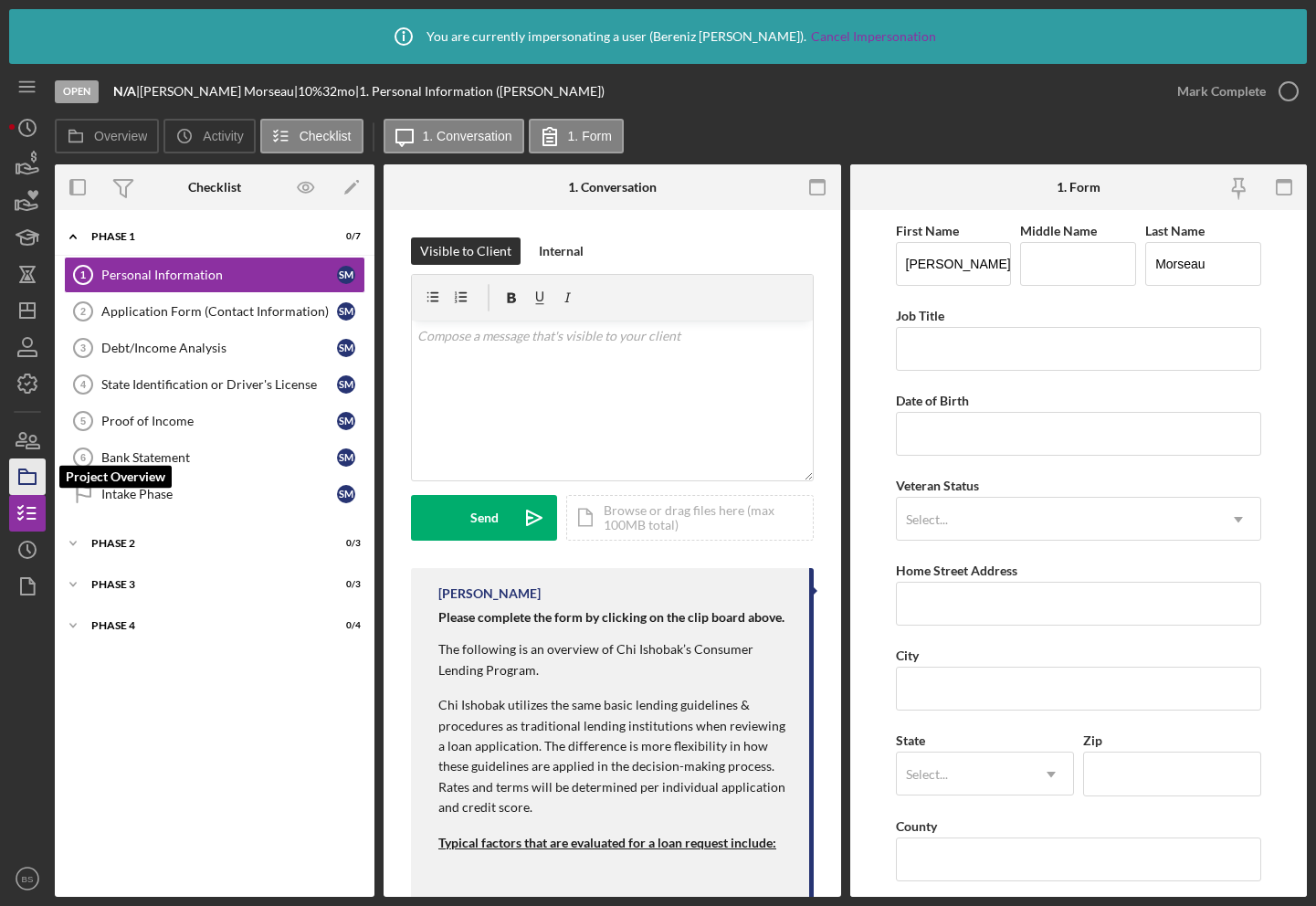
click at [22, 473] on icon "button" at bounding box center [28, 476] width 46 height 46
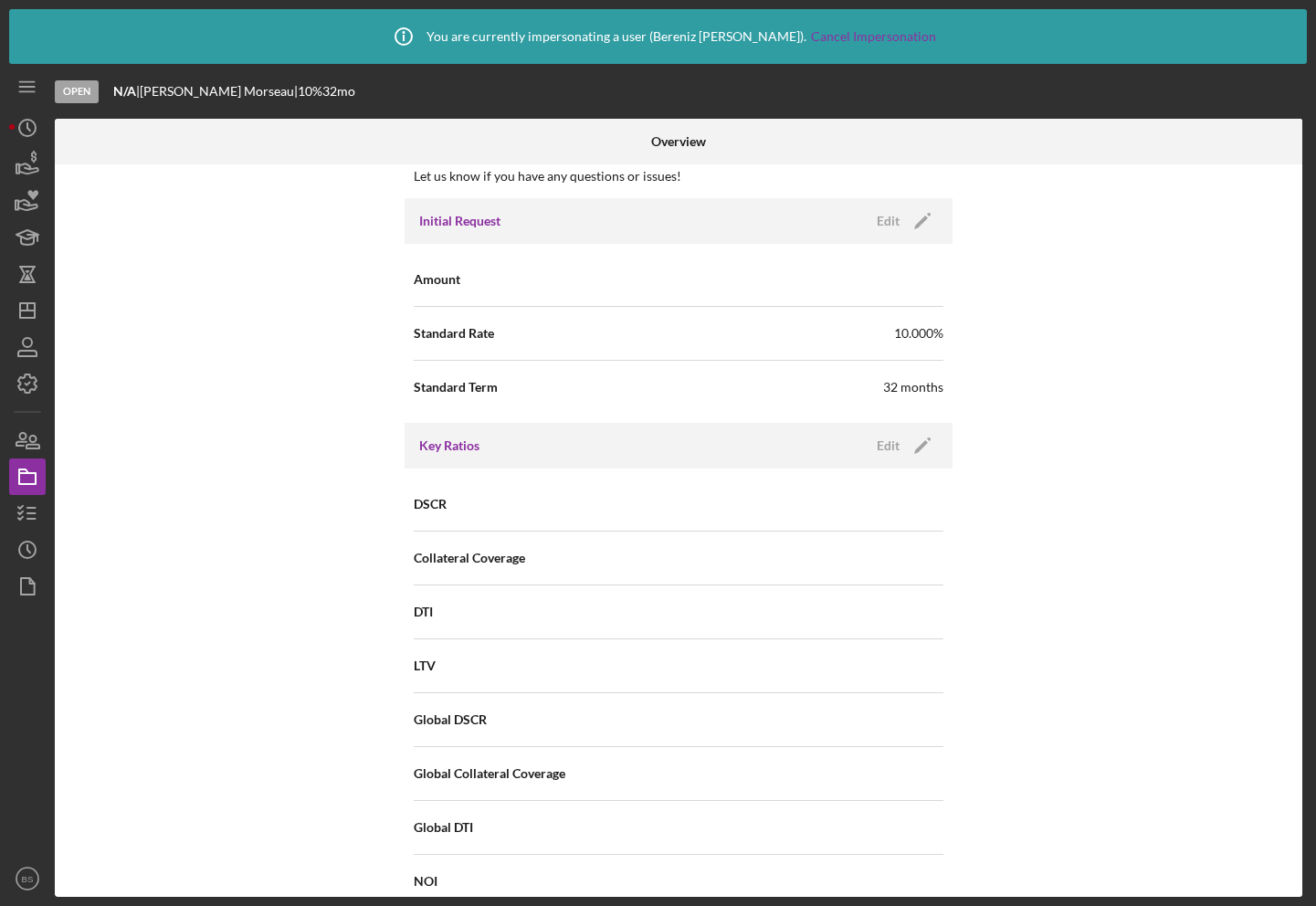
scroll to position [975, 0]
